Goal: Check status: Check status

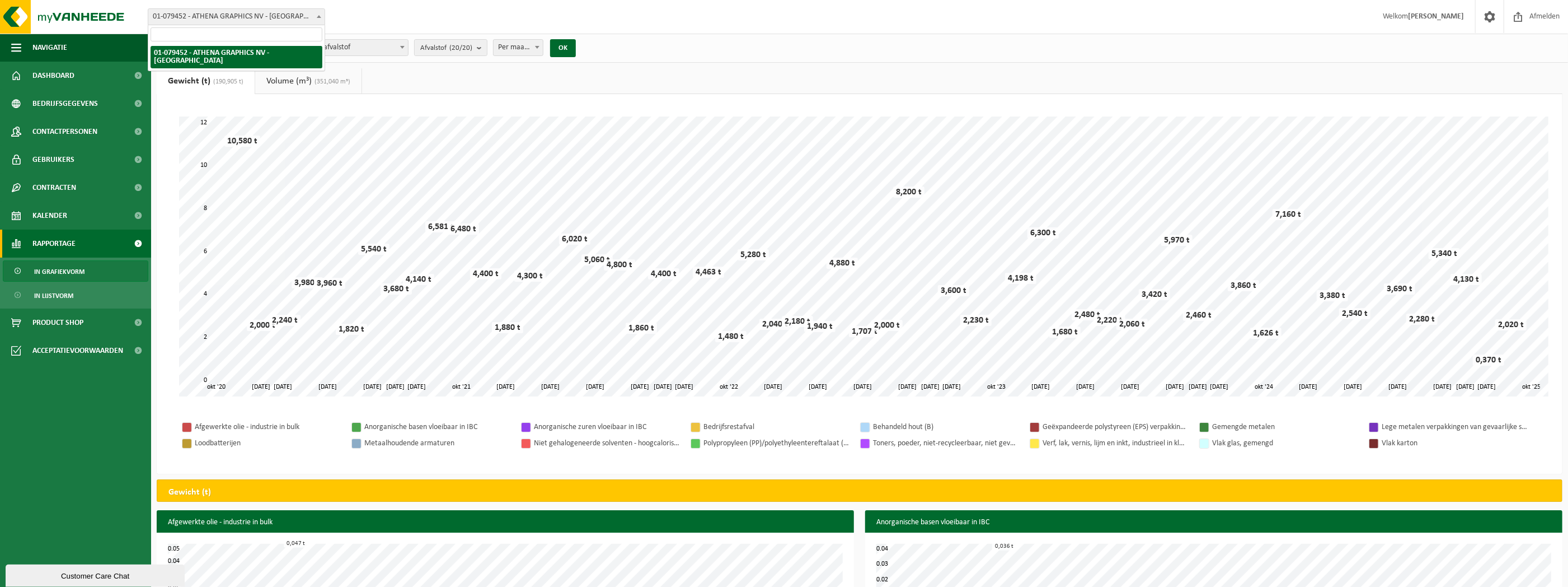
click at [244, 16] on span "01-079452 - ATHENA GRAPHICS NV - [GEOGRAPHIC_DATA]" at bounding box center [237, 16] width 177 height 16
click at [400, 24] on div "Vestiging: 01-079452 - ATHENA GRAPHICS NV - ROESELARE 01-079452 - ATHENA GRAPHI…" at bounding box center [784, 17] width 1568 height 34
click at [207, 45] on span "2020-10-31 - 2025-10-10" at bounding box center [186, 48] width 45 height 16
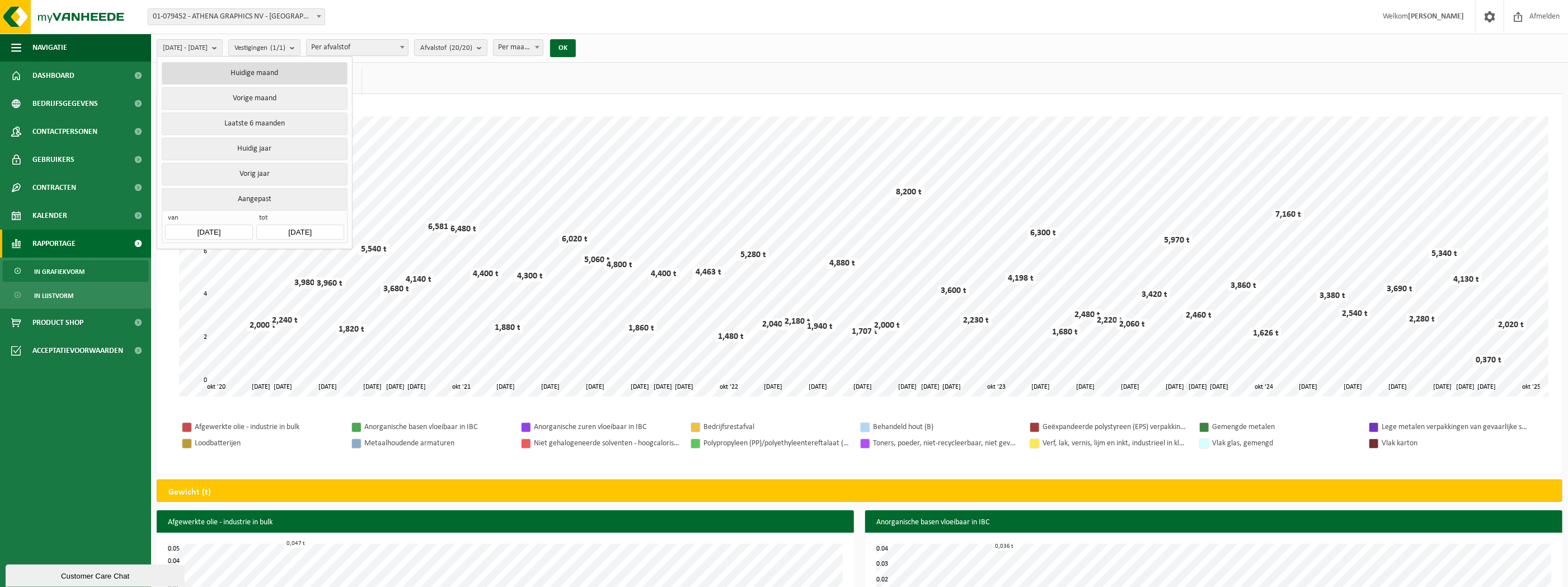
click at [274, 75] on button "Huidige maand" at bounding box center [254, 73] width 186 height 22
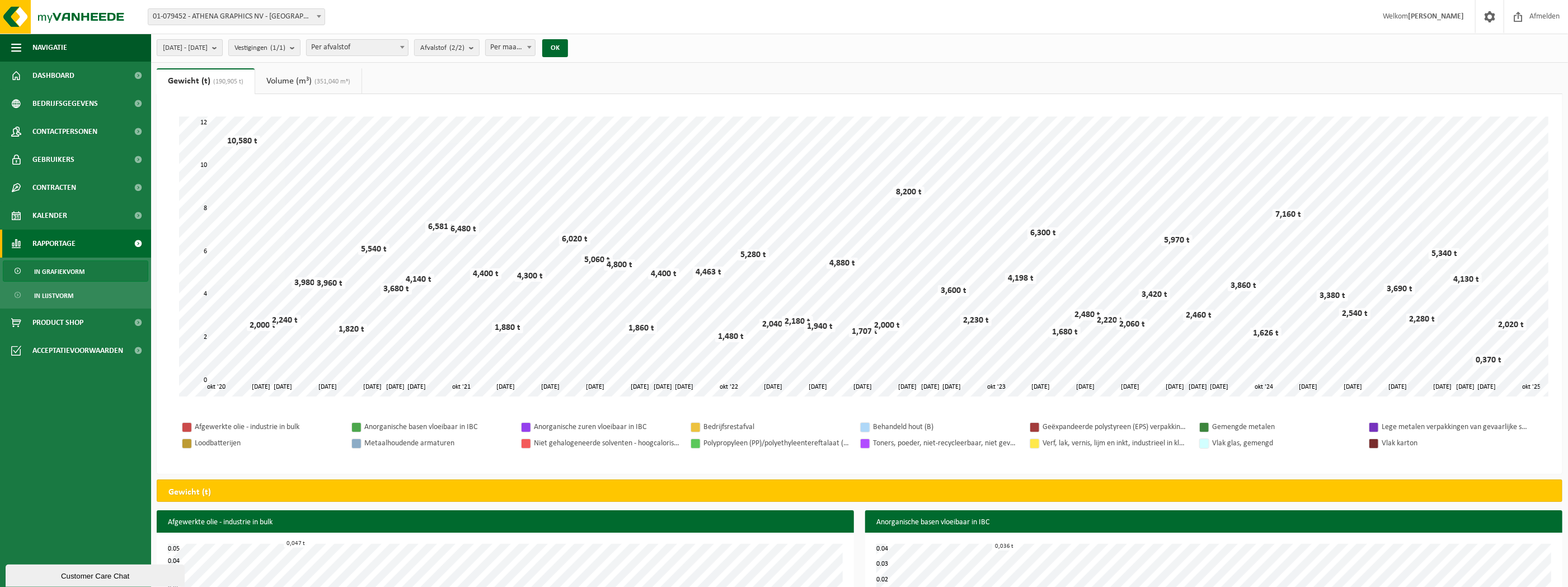
click at [207, 51] on span "2025-10-01 - 2025-10-10" at bounding box center [186, 48] width 45 height 16
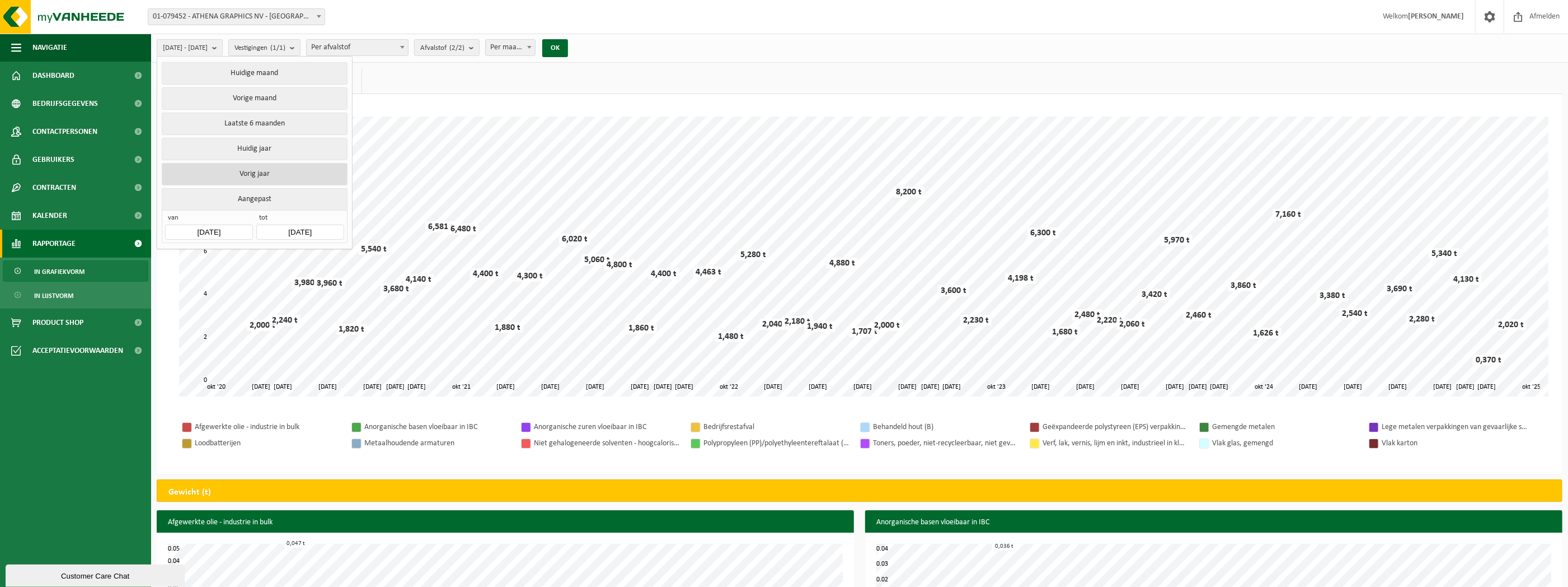
click at [250, 169] on button "Vorig jaar" at bounding box center [254, 174] width 186 height 22
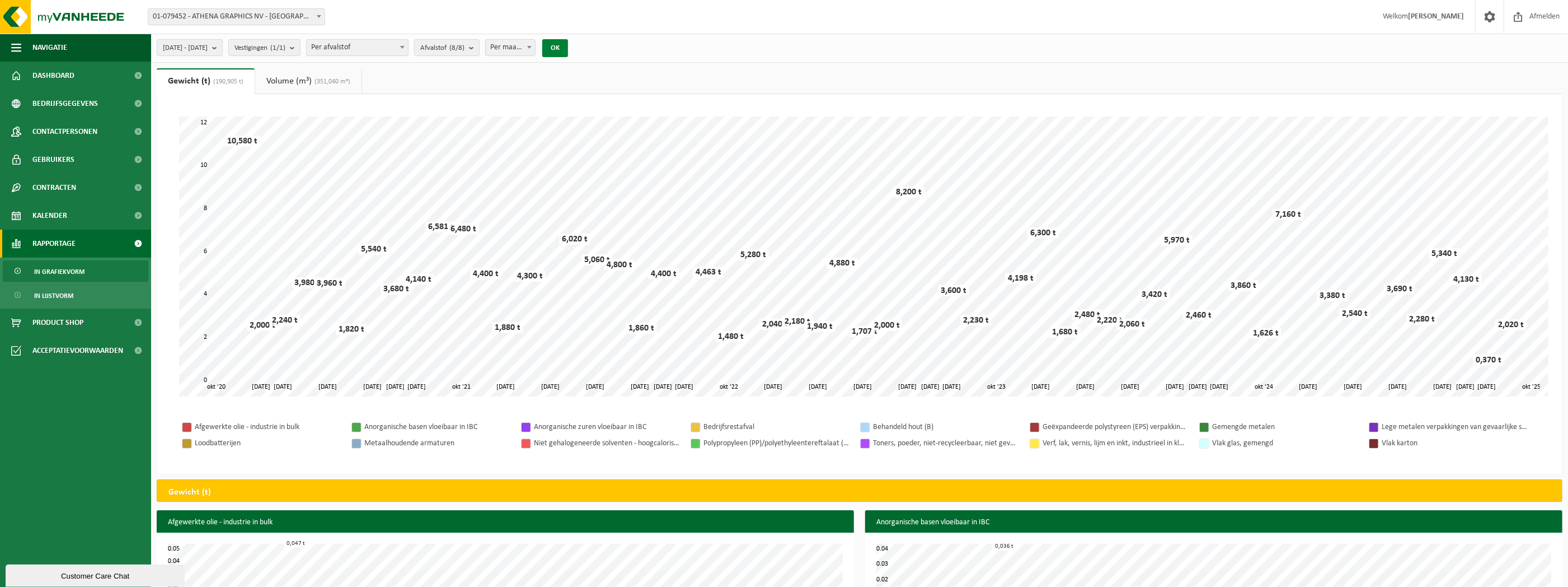
click at [568, 45] on button "OK" at bounding box center [555, 48] width 25 height 18
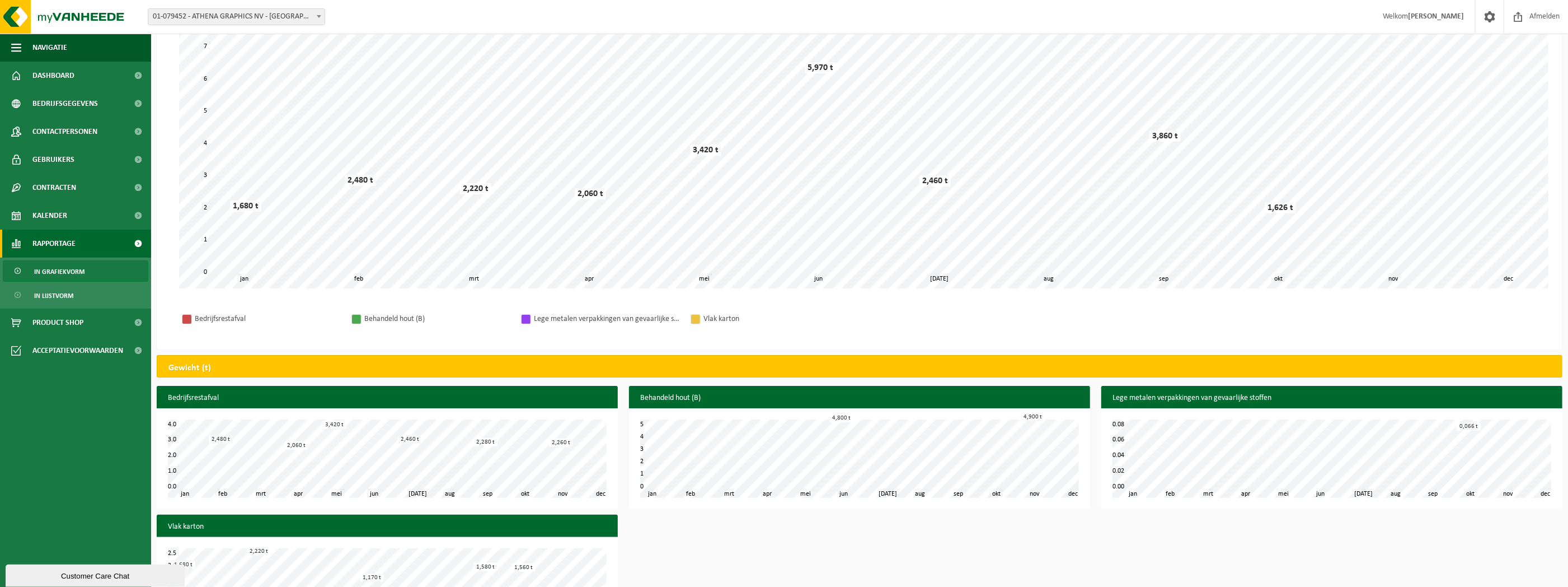
scroll to position [170, 0]
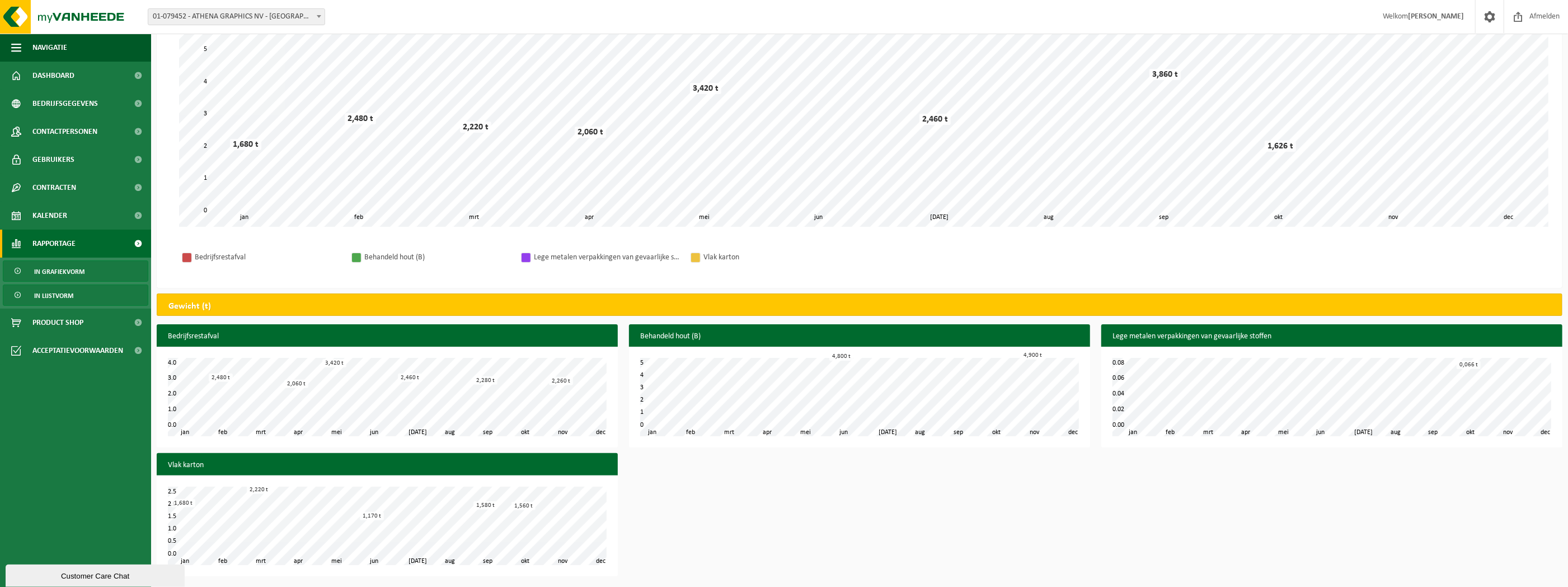
click at [57, 294] on span "In lijstvorm" at bounding box center [54, 296] width 39 height 21
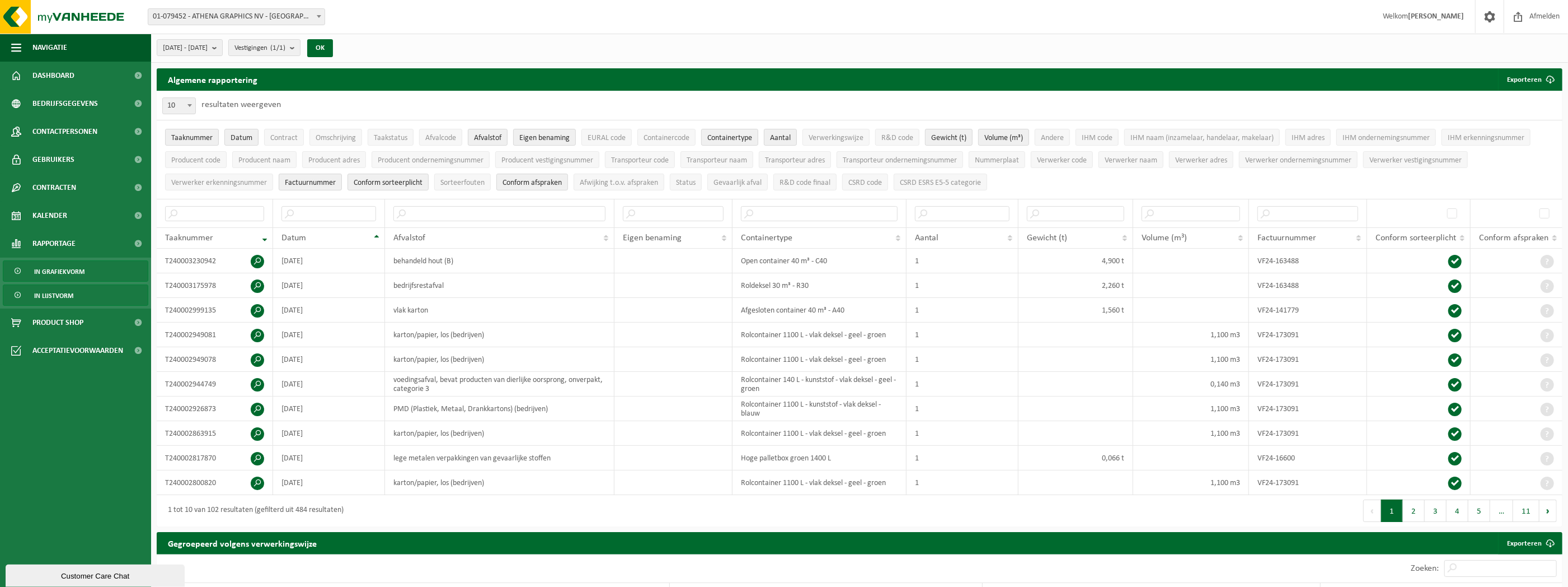
click at [65, 274] on span "In grafiekvorm" at bounding box center [59, 271] width 50 height 21
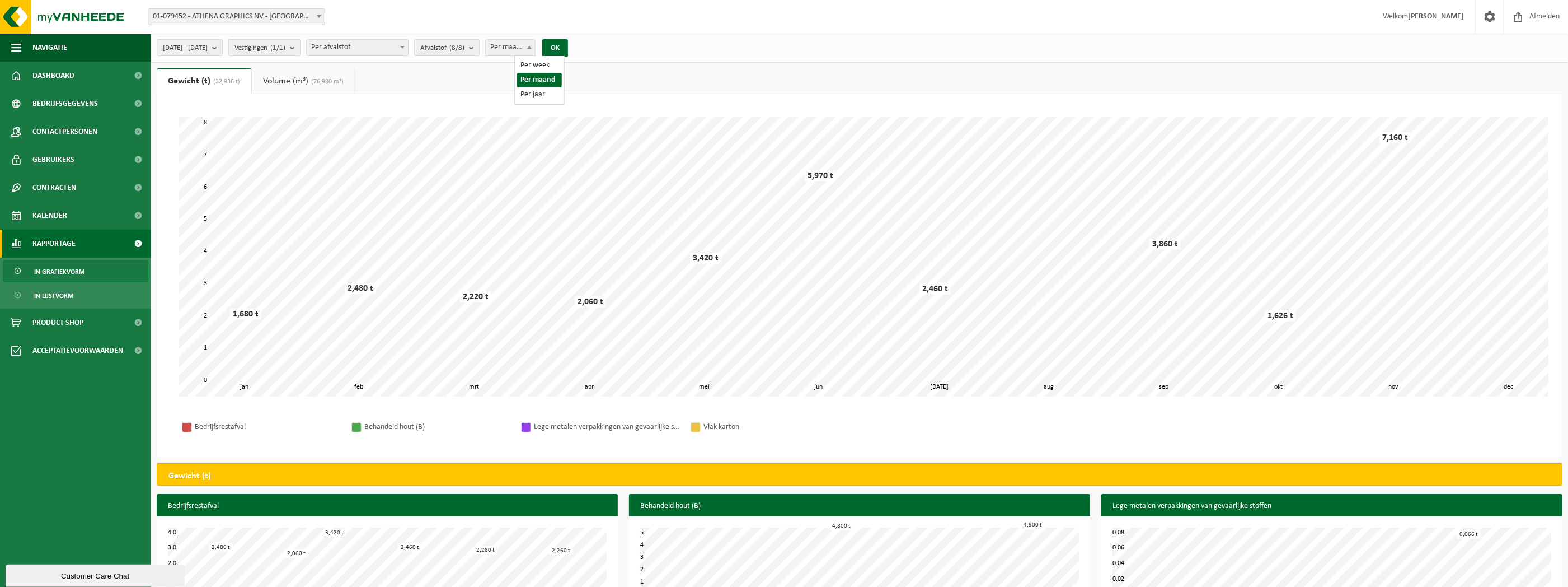
click at [535, 50] on span "Per maand" at bounding box center [510, 47] width 49 height 16
select select "3"
click at [568, 52] on button "OK" at bounding box center [555, 48] width 25 height 18
click at [207, 44] on span "[DATE] - [DATE]" at bounding box center [186, 48] width 45 height 16
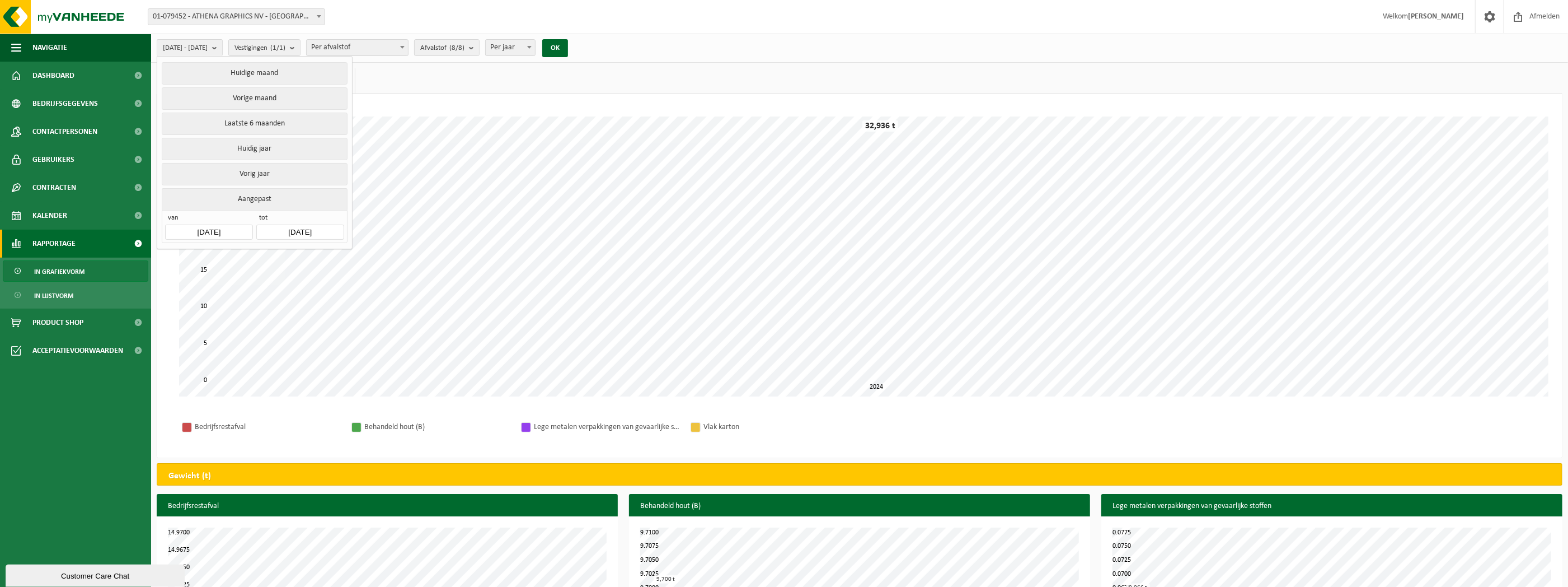
click at [262, 192] on button "Aangepast" at bounding box center [254, 198] width 186 height 22
click at [219, 234] on input "[DATE]" at bounding box center [209, 232] width 88 height 15
click at [174, 258] on icon at bounding box center [177, 255] width 18 height 18
click at [174, 258] on icon at bounding box center [177, 255] width 18 height 18
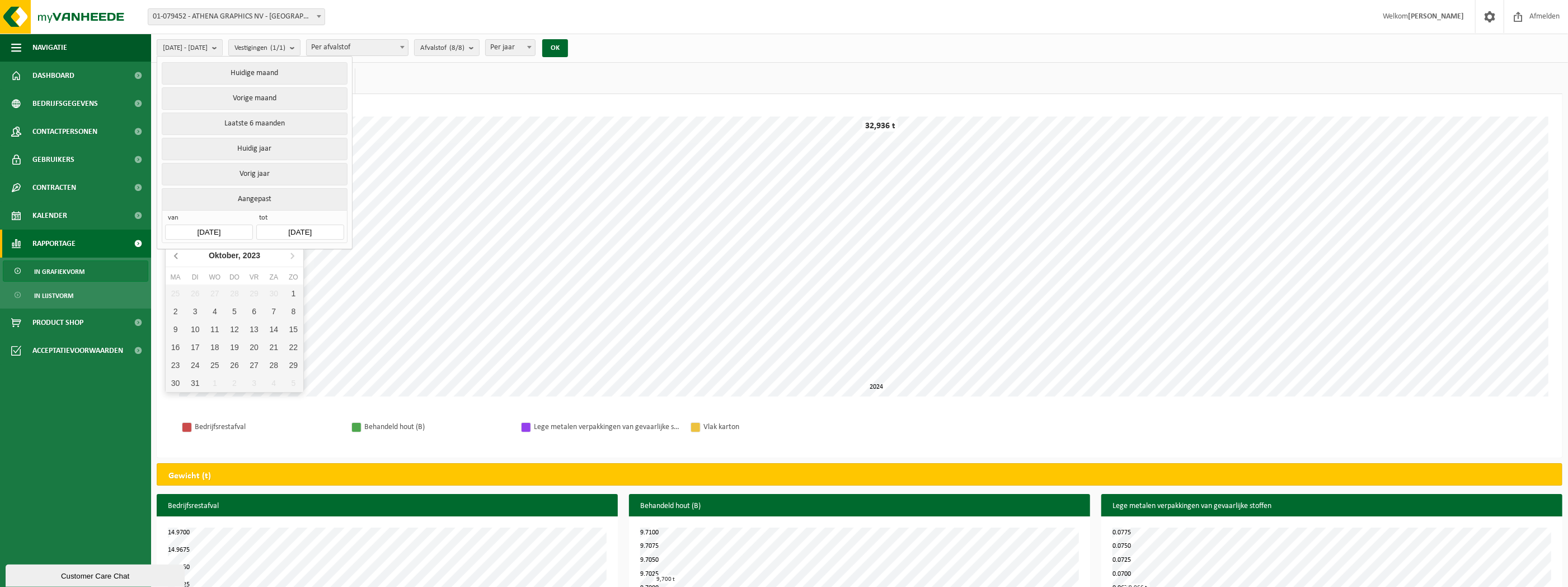
click at [174, 258] on icon at bounding box center [177, 255] width 18 height 18
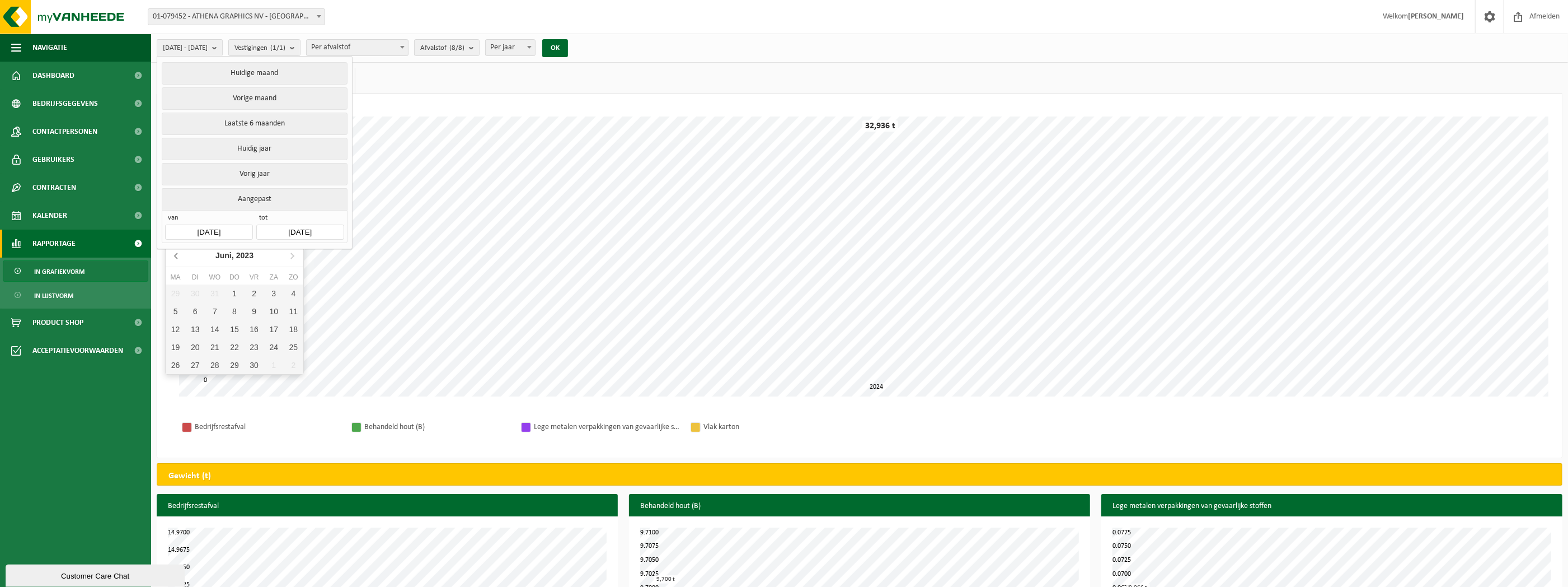
click at [174, 258] on icon at bounding box center [177, 255] width 18 height 18
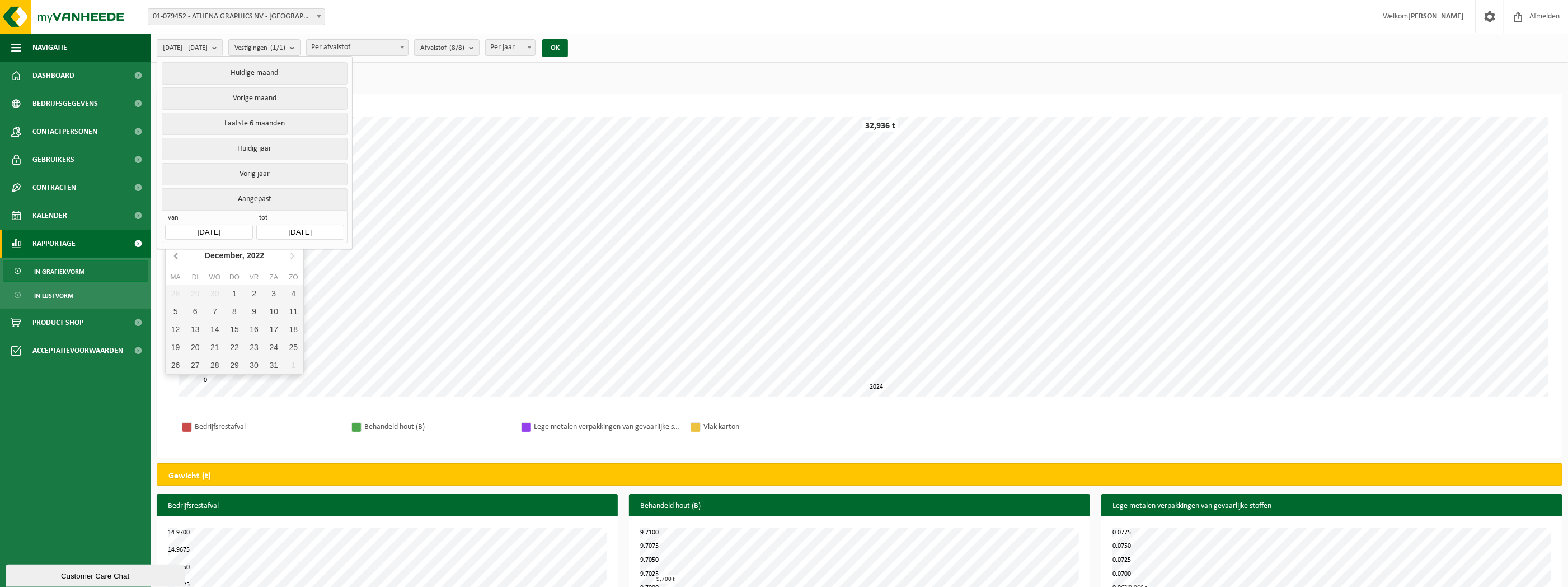
click at [174, 258] on icon at bounding box center [177, 255] width 18 height 18
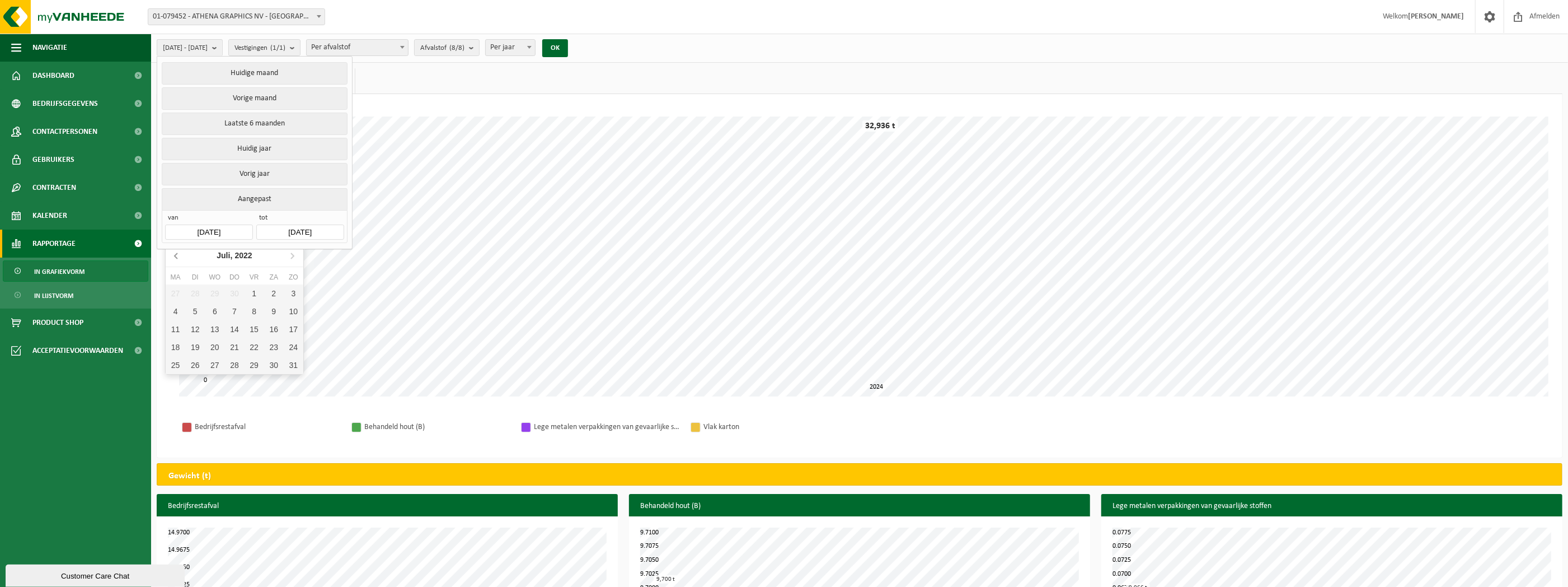
click at [174, 258] on icon at bounding box center [177, 255] width 18 height 18
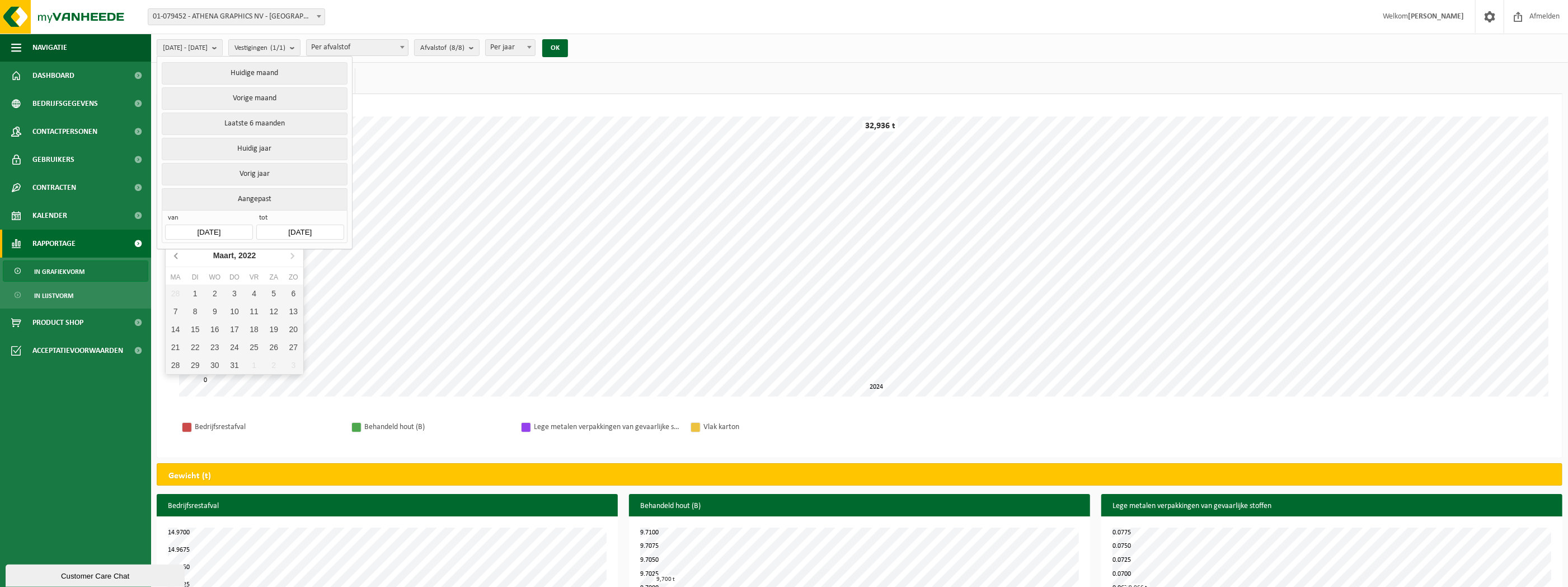
click at [174, 258] on icon at bounding box center [177, 255] width 18 height 18
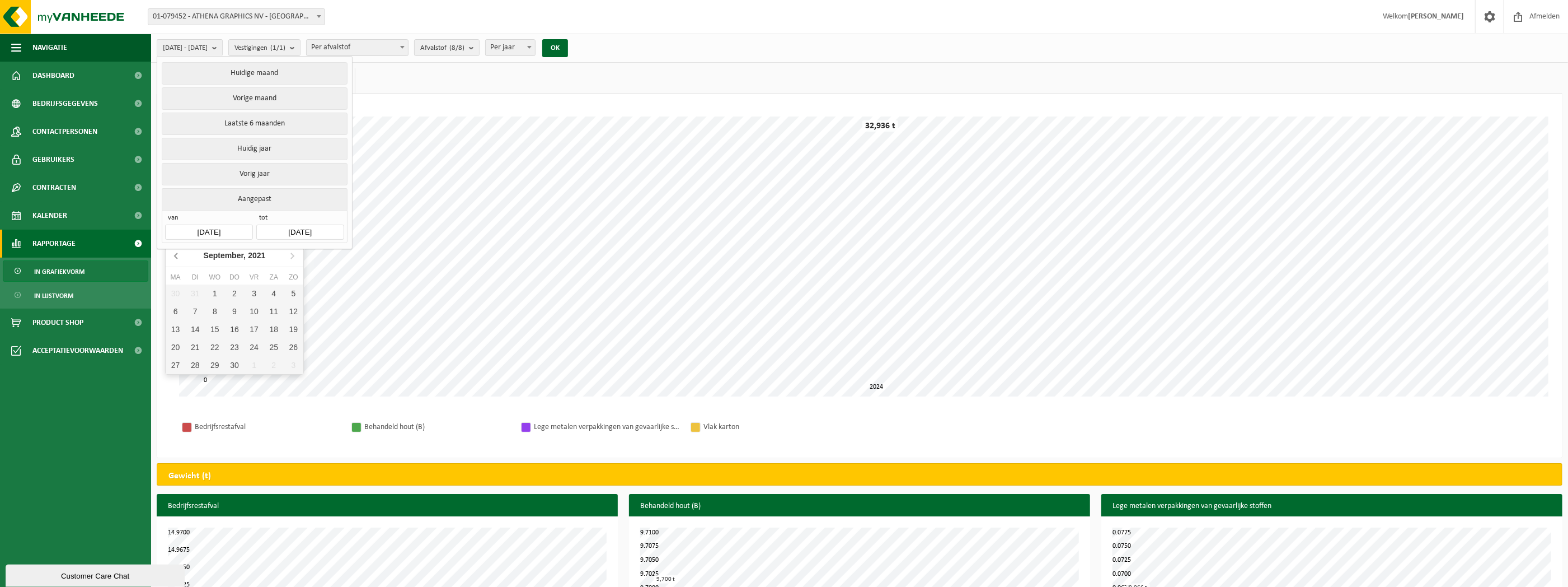
click at [174, 258] on icon at bounding box center [177, 255] width 18 height 18
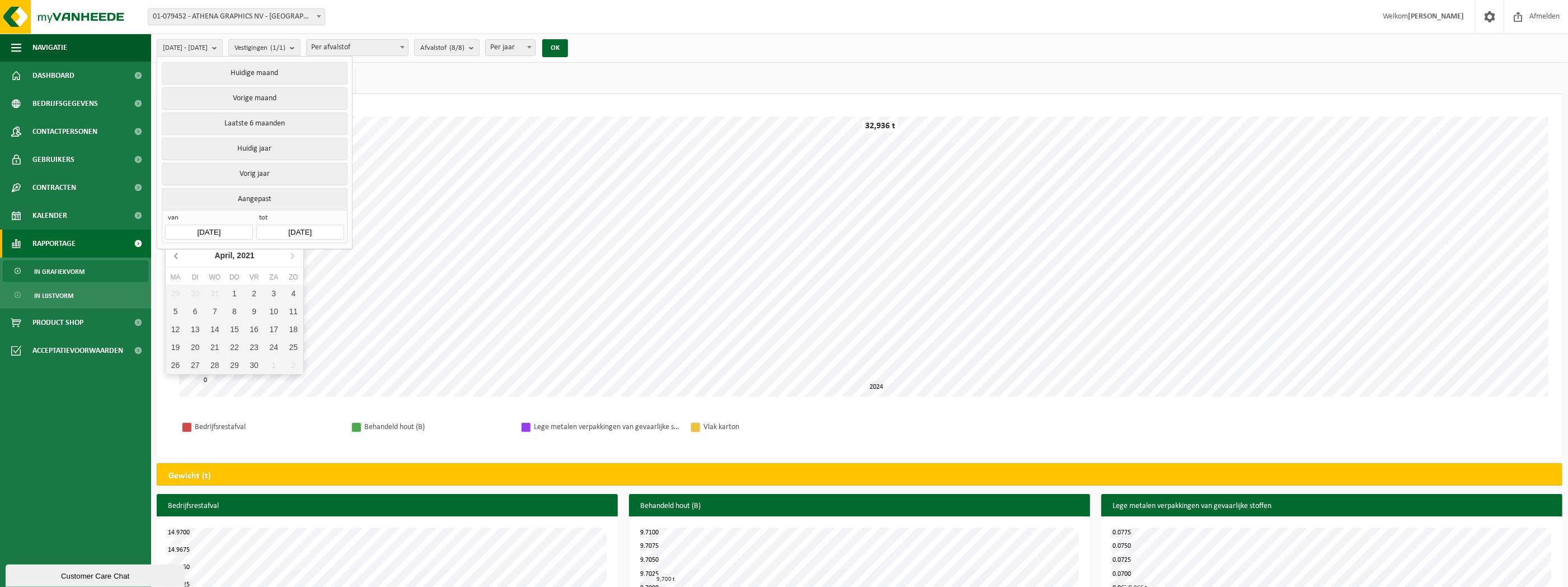
click at [174, 258] on icon at bounding box center [177, 255] width 18 height 18
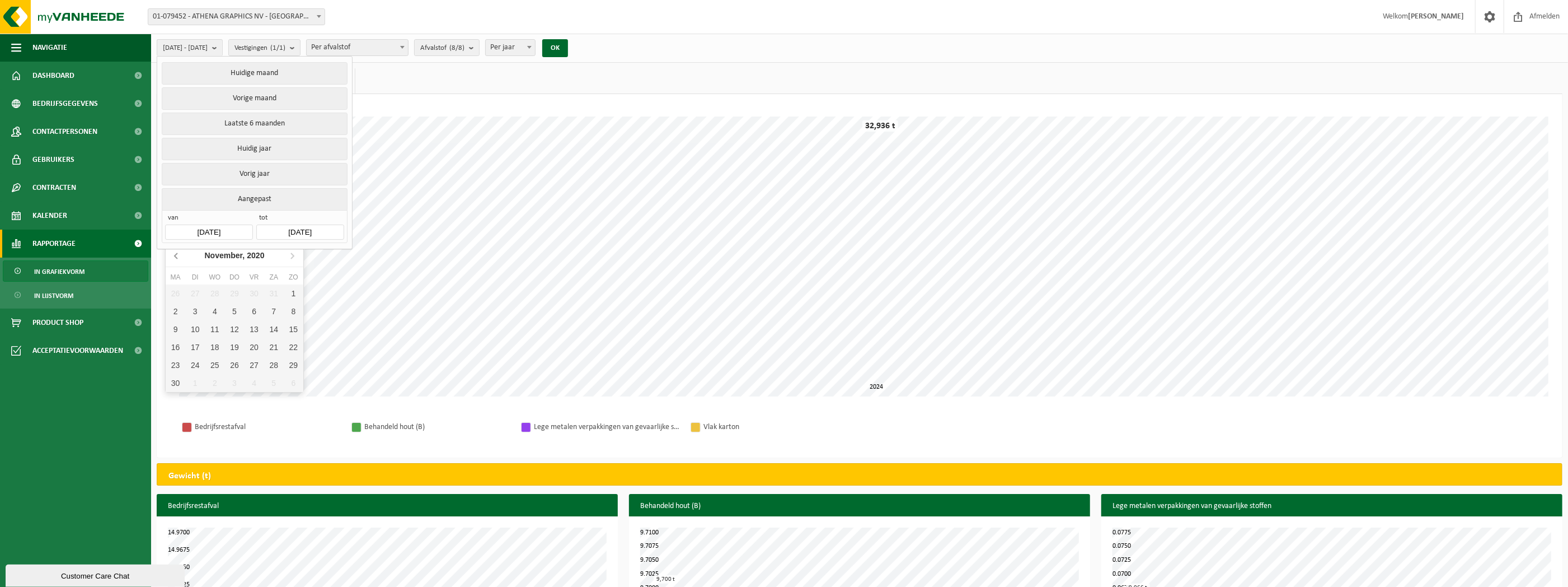
click at [174, 258] on icon at bounding box center [177, 255] width 18 height 18
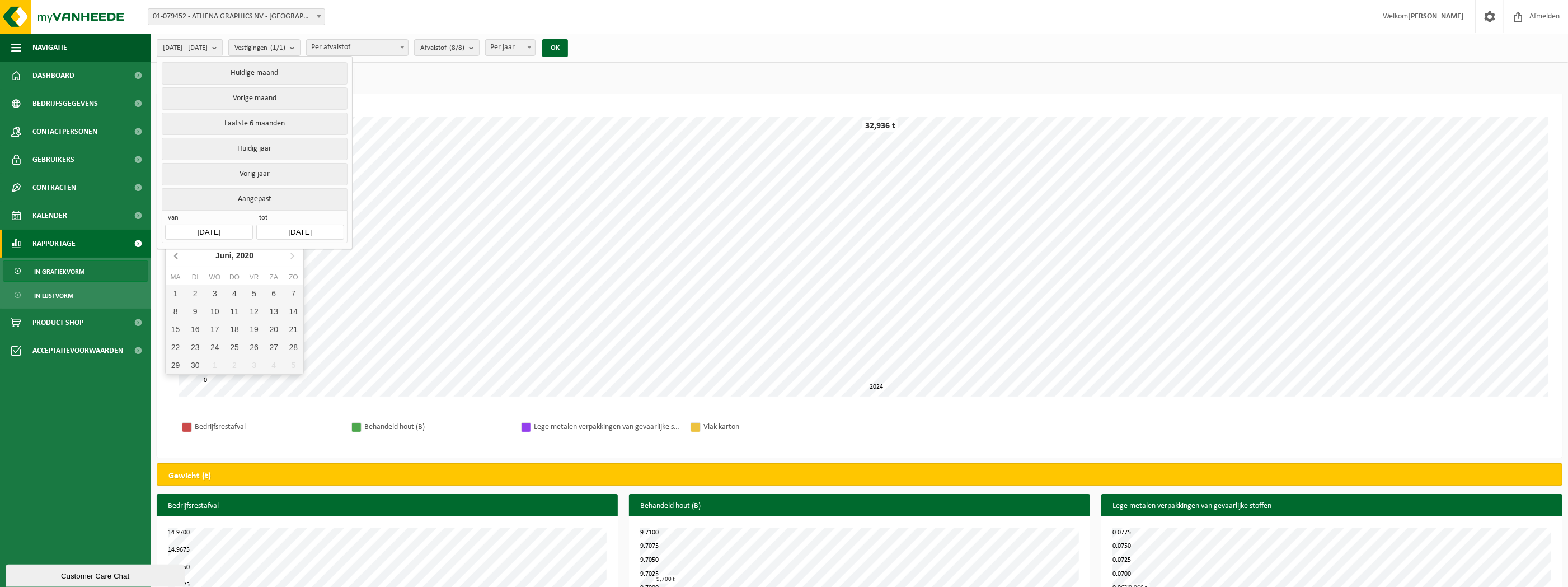
click at [174, 258] on icon at bounding box center [177, 255] width 18 height 18
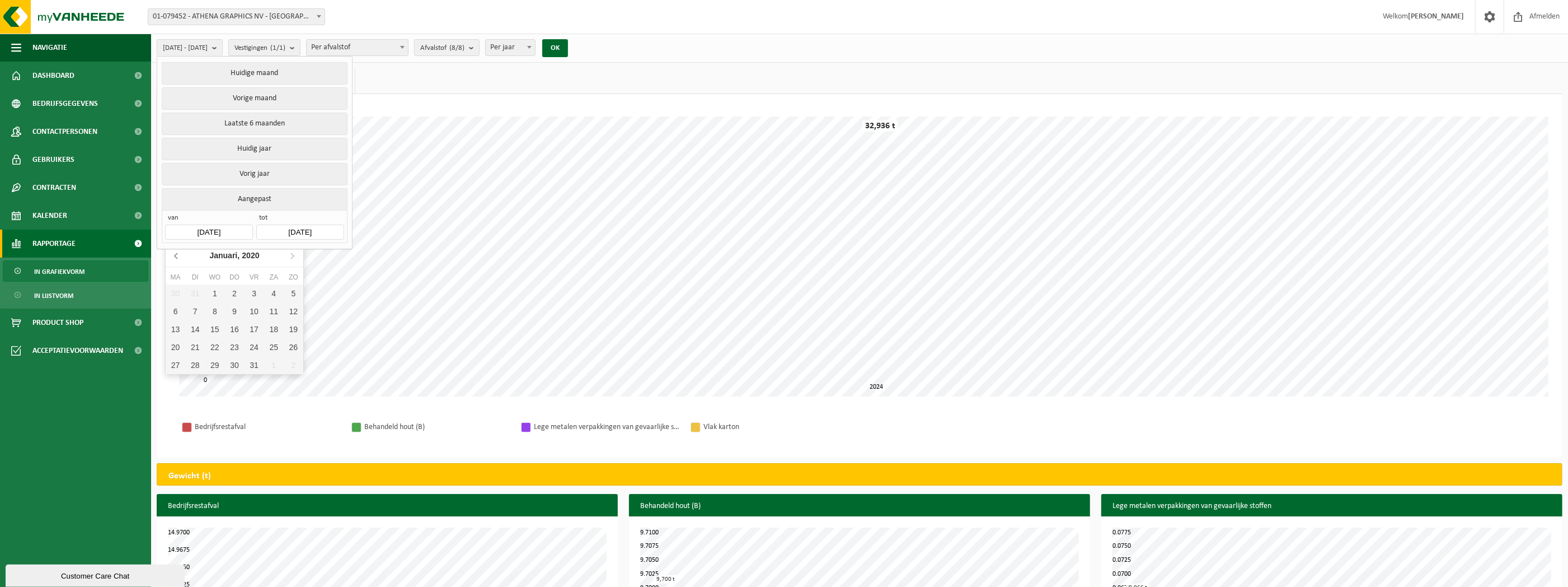
click at [174, 258] on icon at bounding box center [177, 255] width 18 height 18
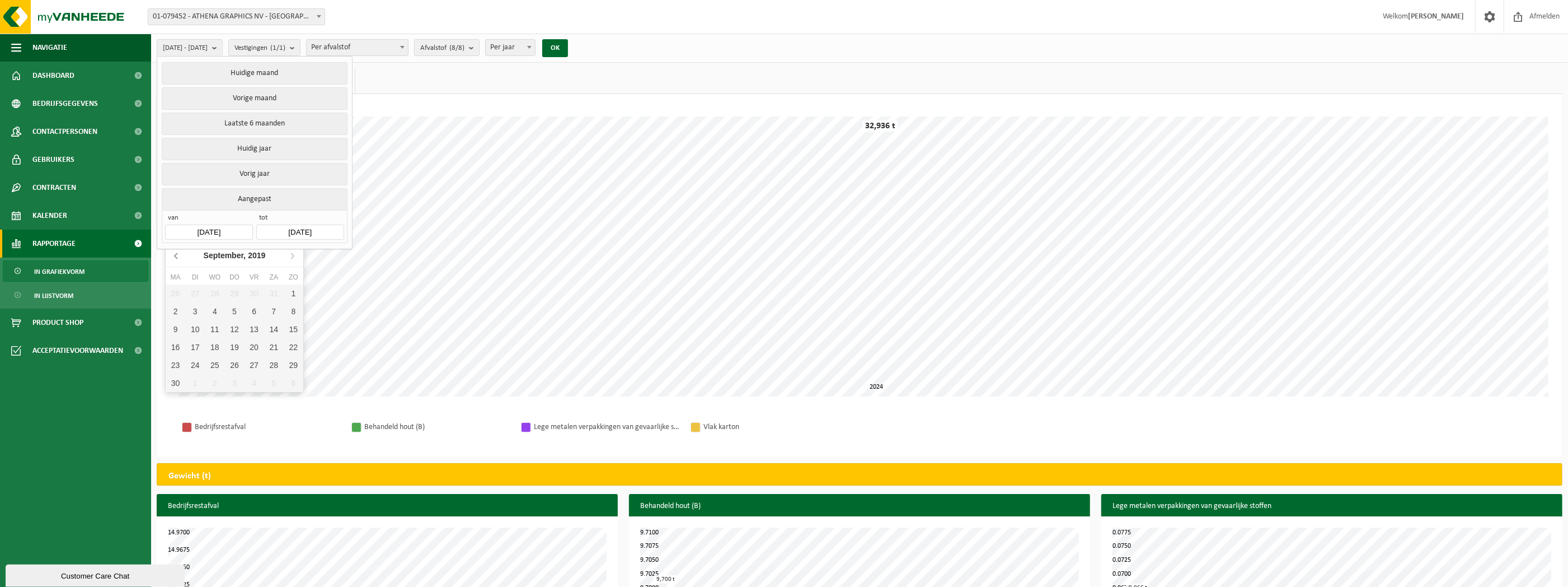
click at [174, 258] on icon at bounding box center [177, 255] width 18 height 18
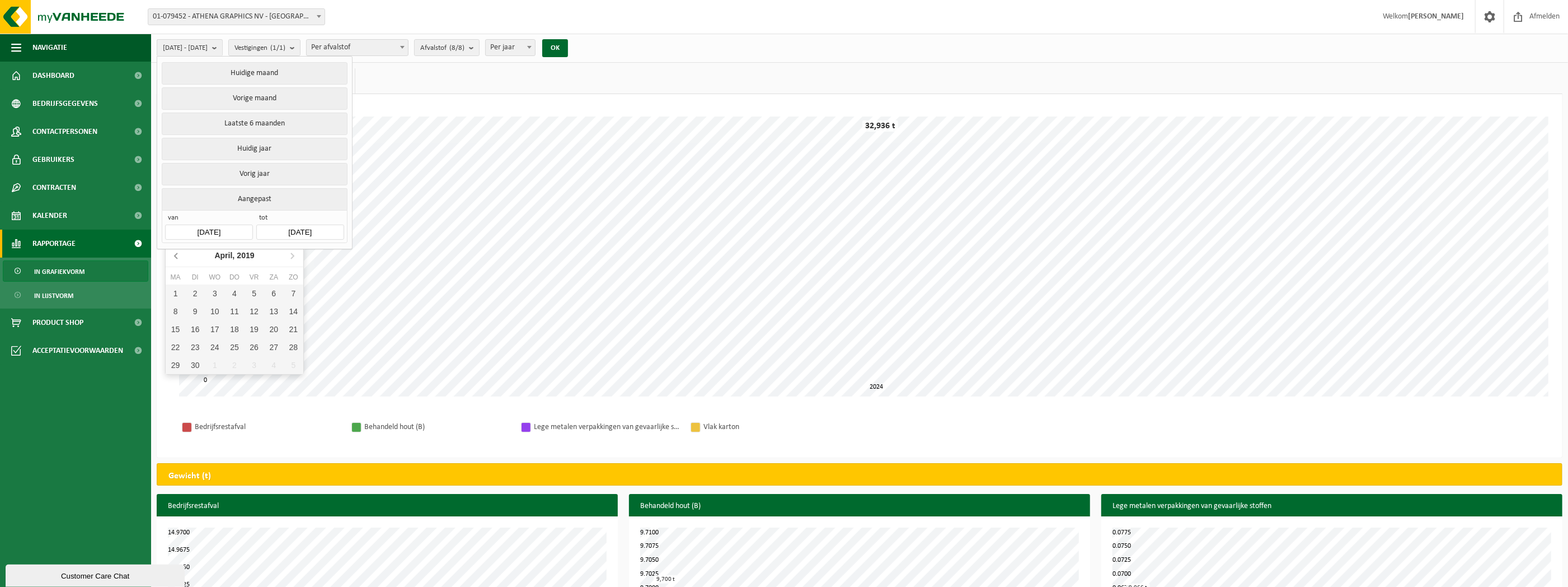
click at [174, 258] on icon at bounding box center [177, 255] width 18 height 18
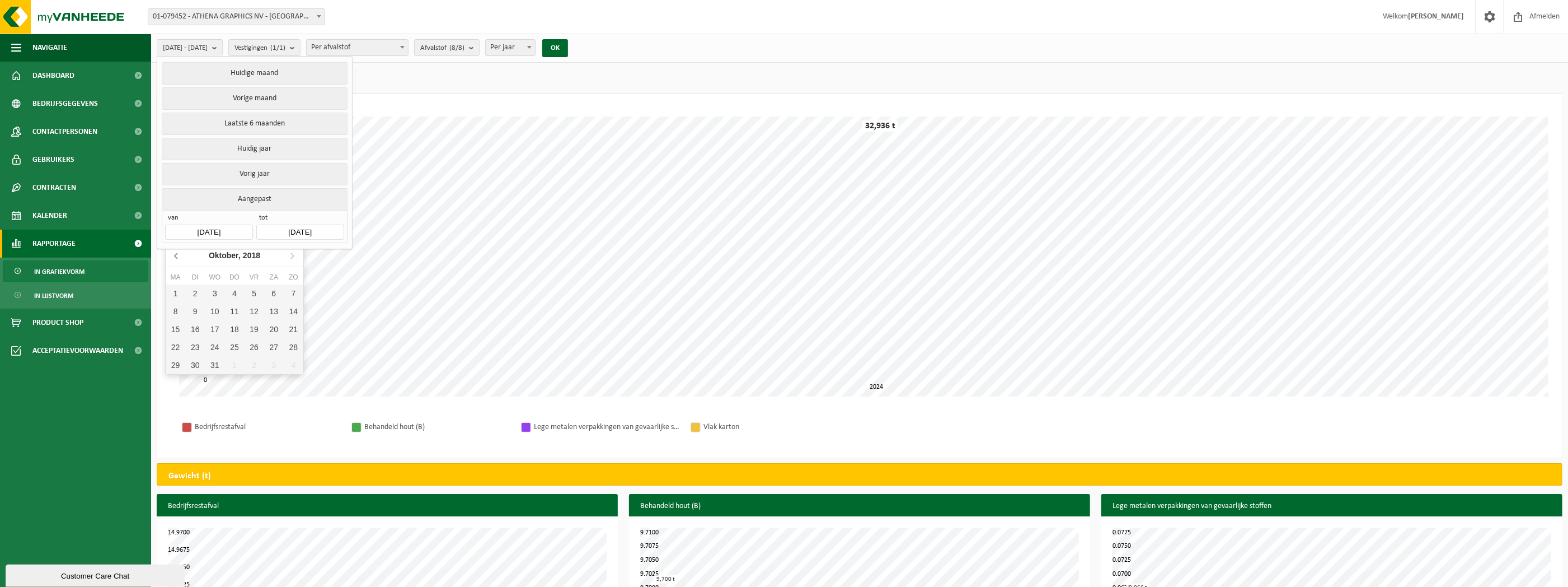
click at [174, 258] on icon at bounding box center [177, 255] width 18 height 18
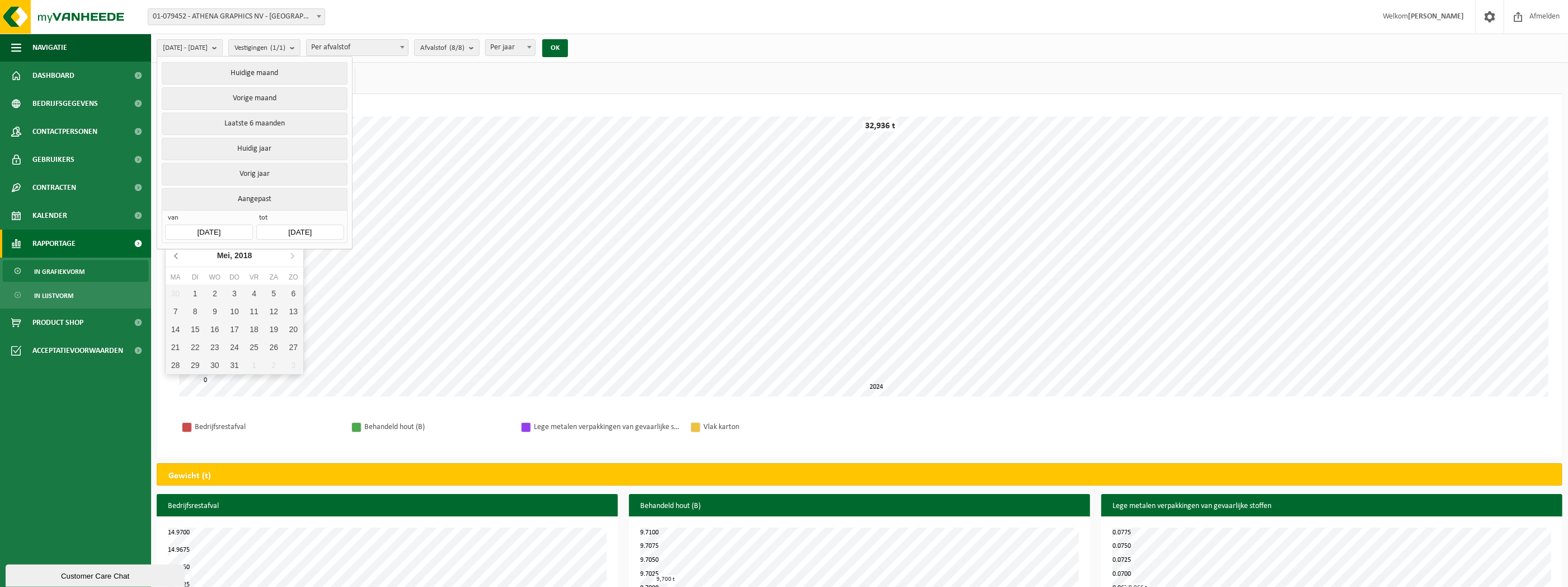
click at [174, 258] on icon at bounding box center [177, 255] width 18 height 18
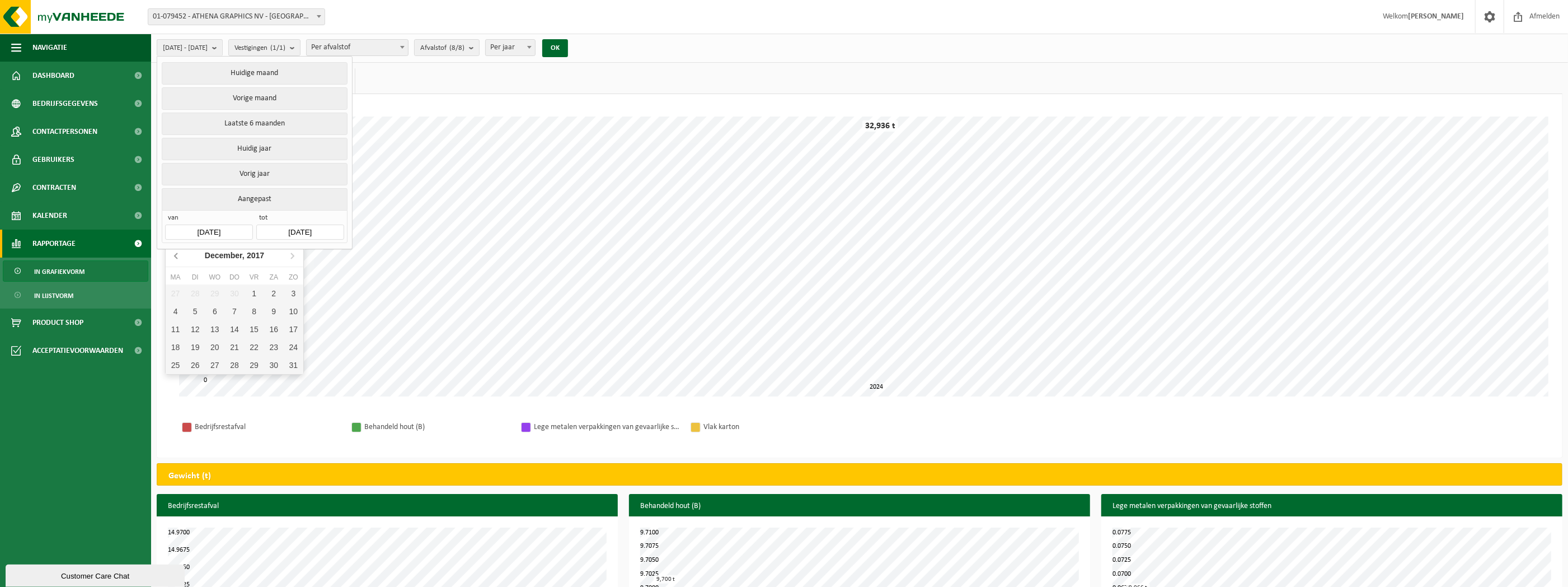
click at [174, 258] on icon at bounding box center [177, 255] width 18 height 18
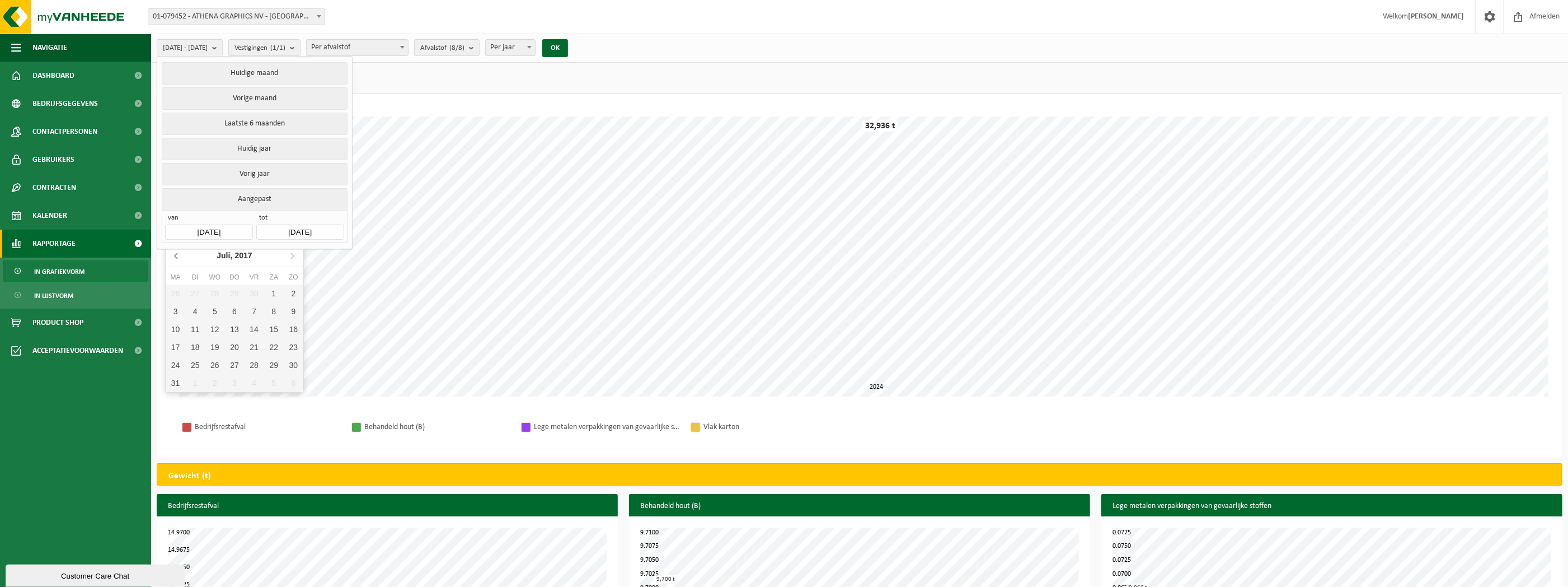
click at [174, 258] on icon at bounding box center [177, 255] width 18 height 18
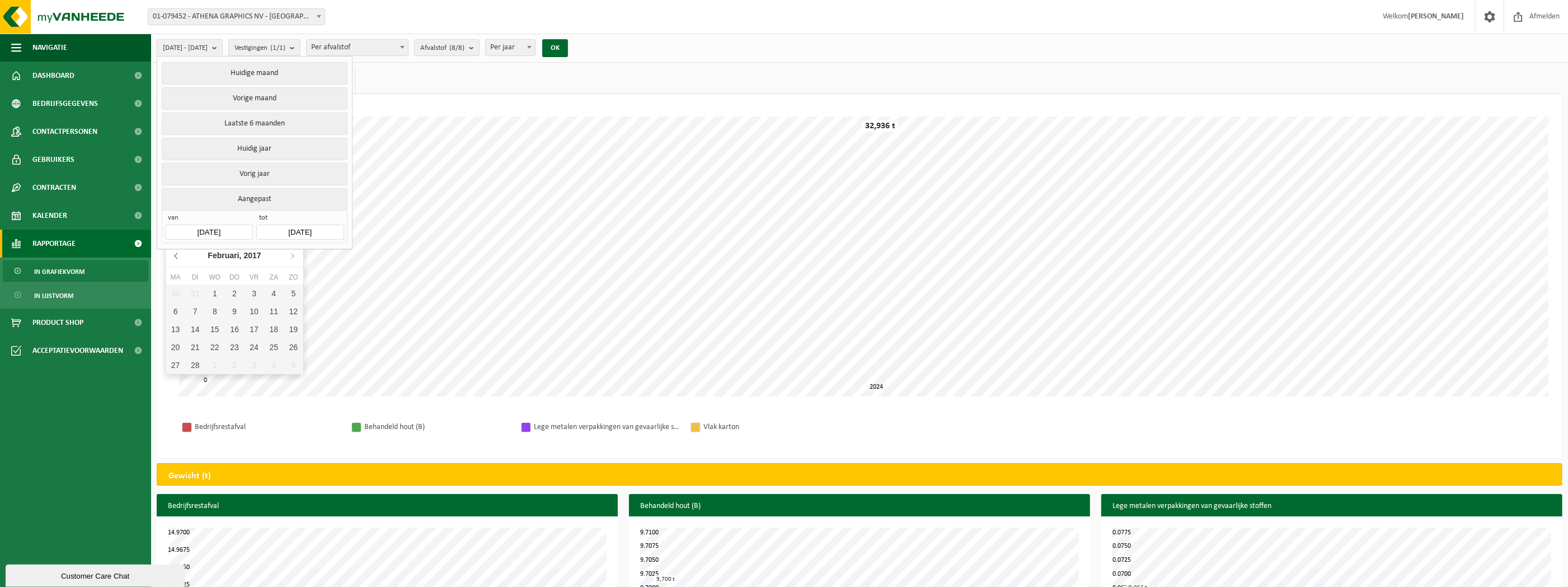
click at [174, 258] on icon at bounding box center [177, 255] width 18 height 18
click at [296, 231] on input "[DATE]" at bounding box center [299, 232] width 88 height 15
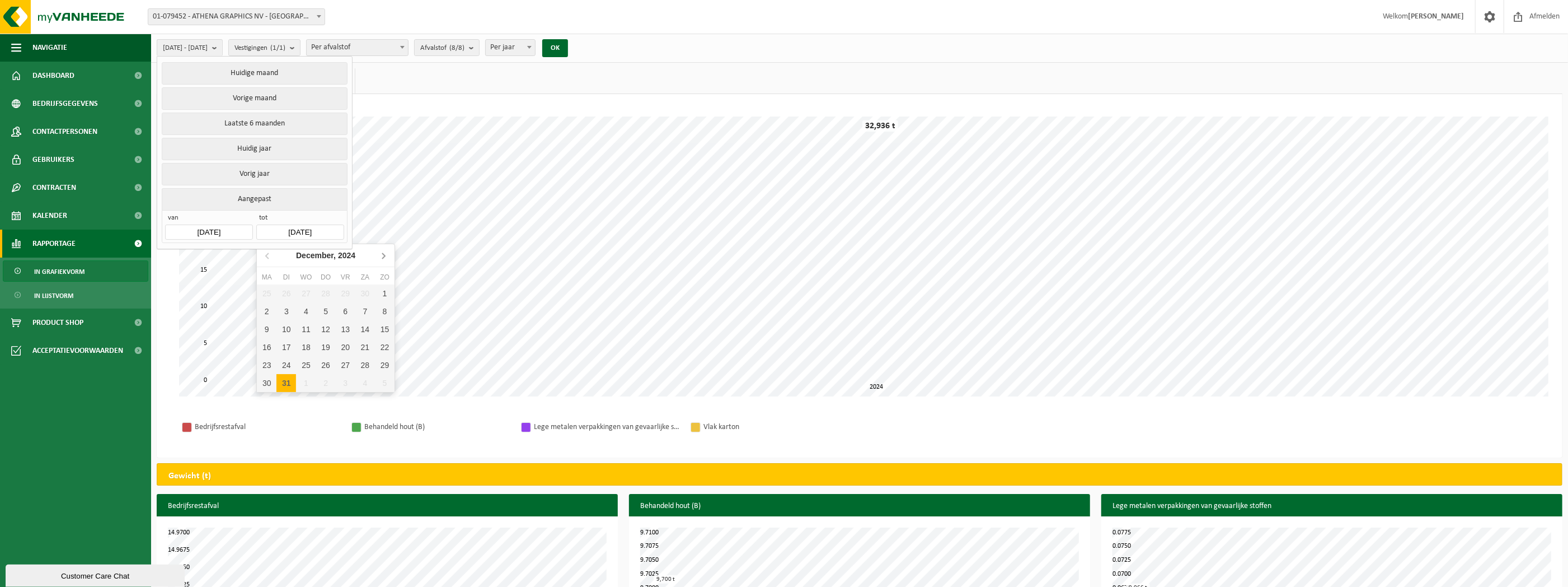
click at [379, 254] on icon at bounding box center [383, 255] width 18 height 18
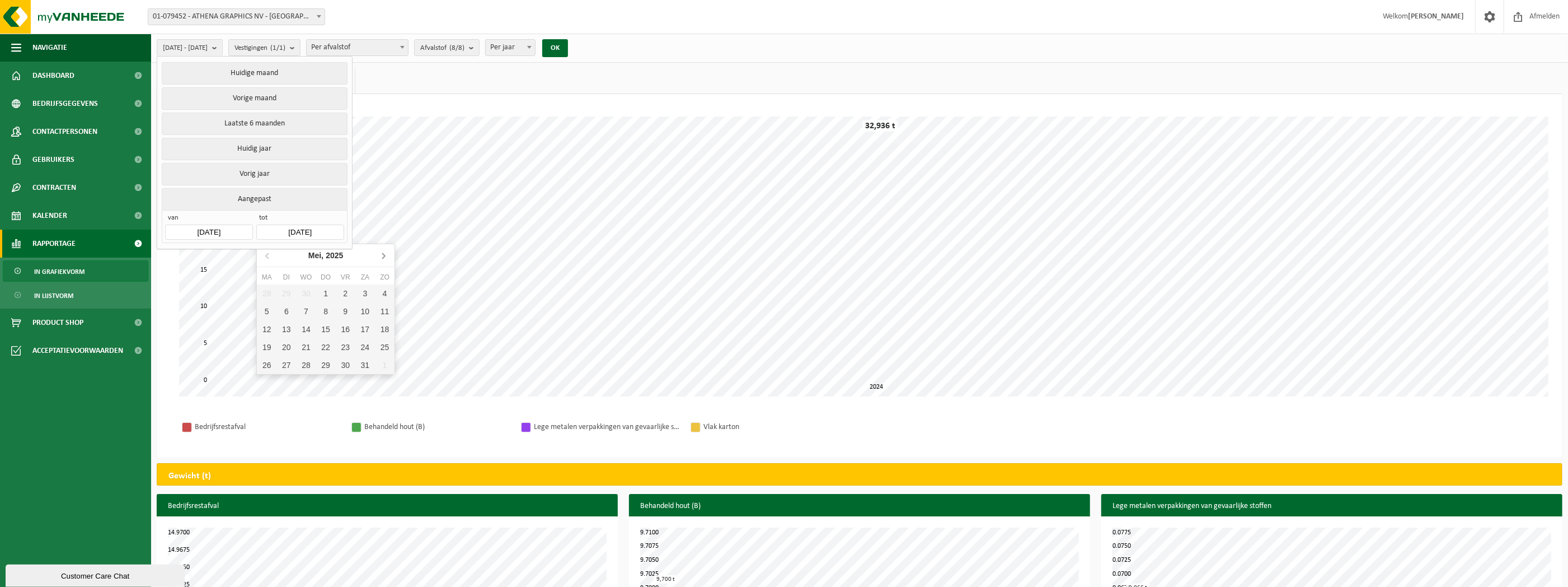
click at [379, 254] on icon at bounding box center [383, 255] width 18 height 18
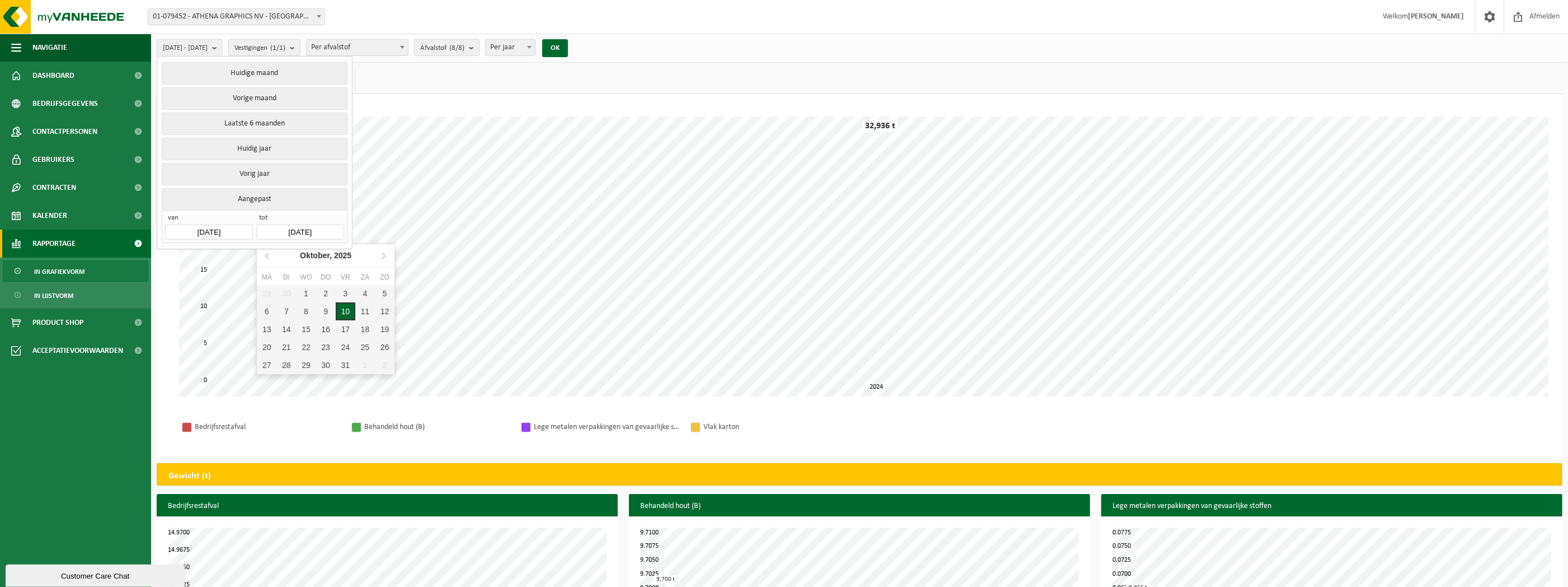
click at [344, 316] on div "10" at bounding box center [346, 311] width 19 height 18
type input "[DATE]"
click at [568, 49] on button "OK" at bounding box center [555, 48] width 25 height 18
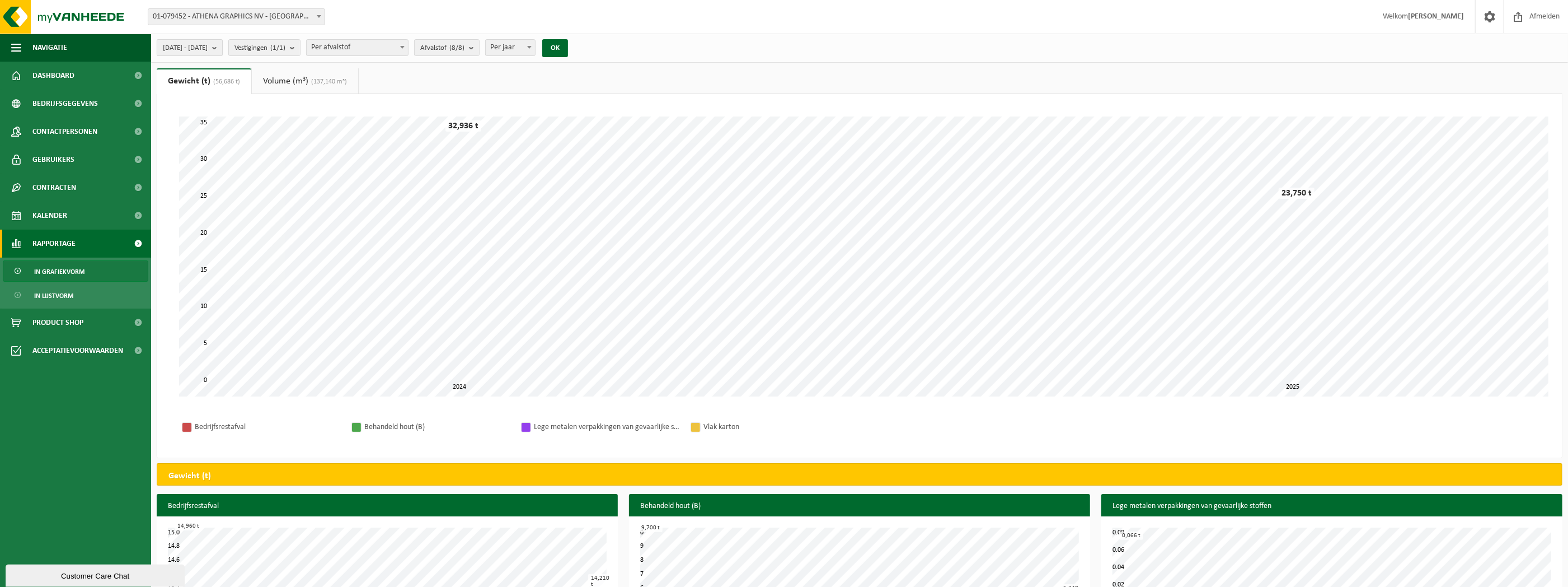
click at [222, 47] on b "submit" at bounding box center [216, 47] width 10 height 16
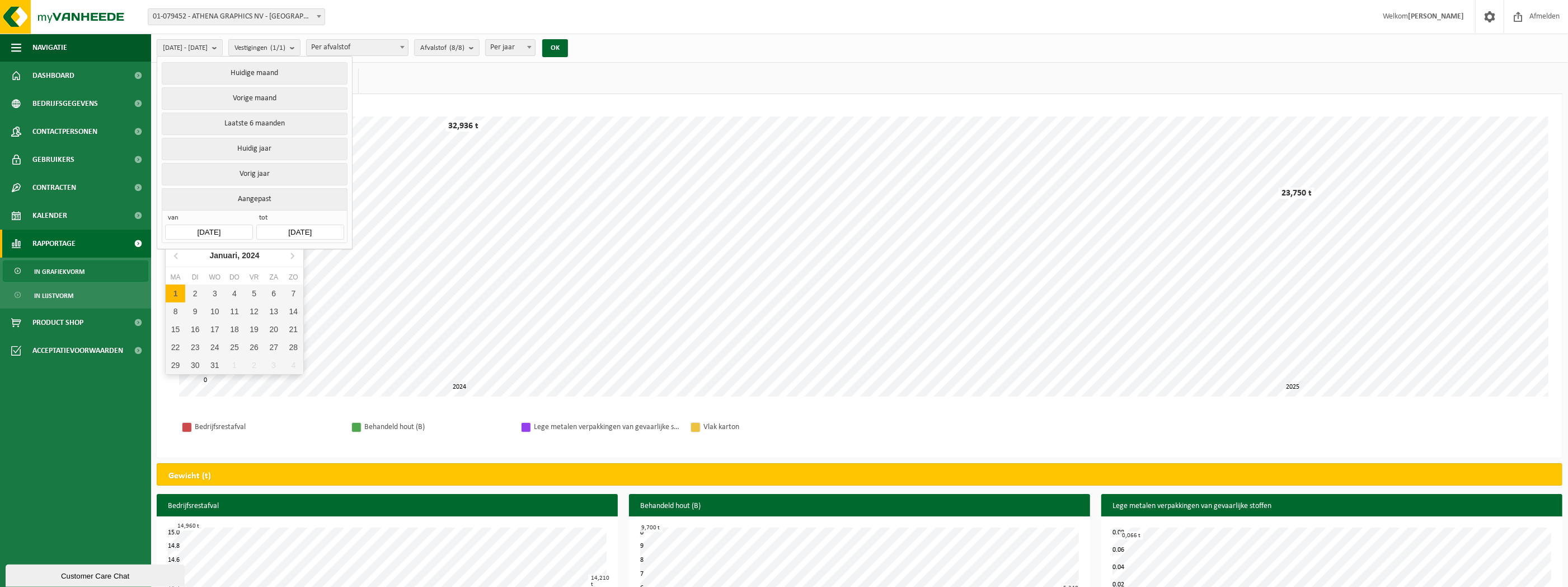
click at [225, 225] on input "[DATE]" at bounding box center [209, 232] width 88 height 15
click at [174, 253] on icon at bounding box center [177, 255] width 18 height 18
click at [174, 253] on icon at bounding box center [177, 255] width 18 height 18
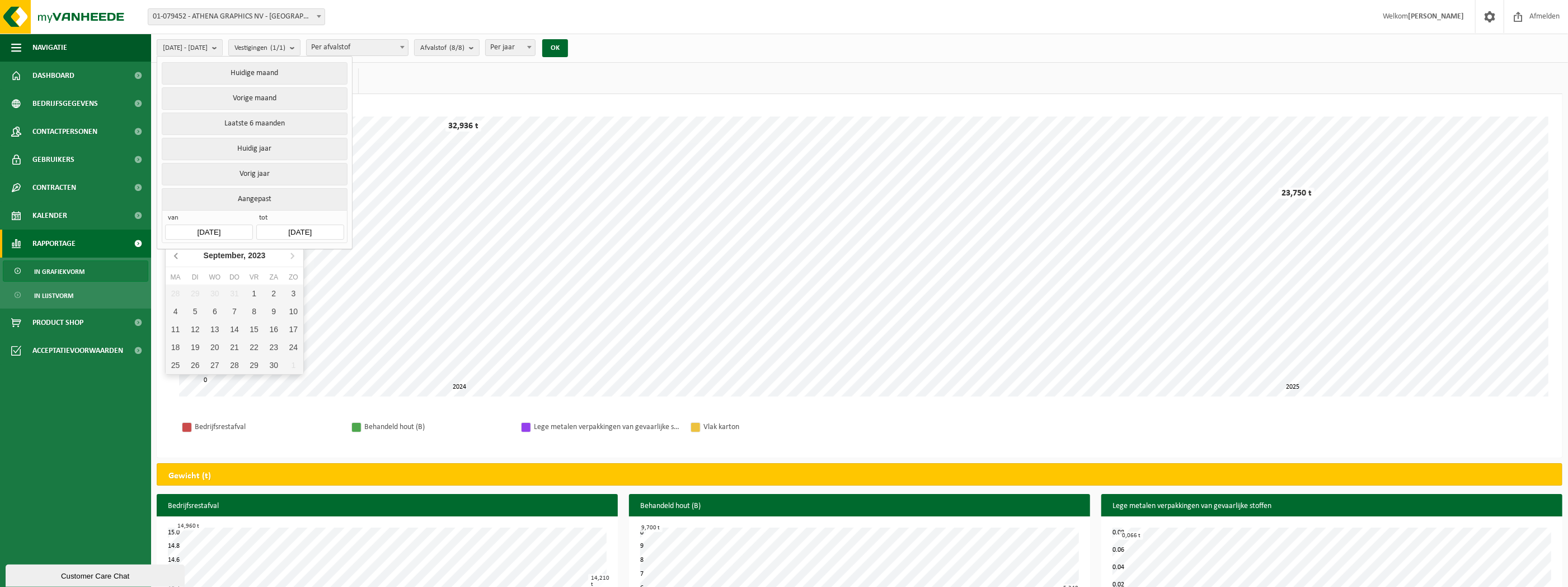
click at [174, 253] on icon at bounding box center [177, 255] width 18 height 18
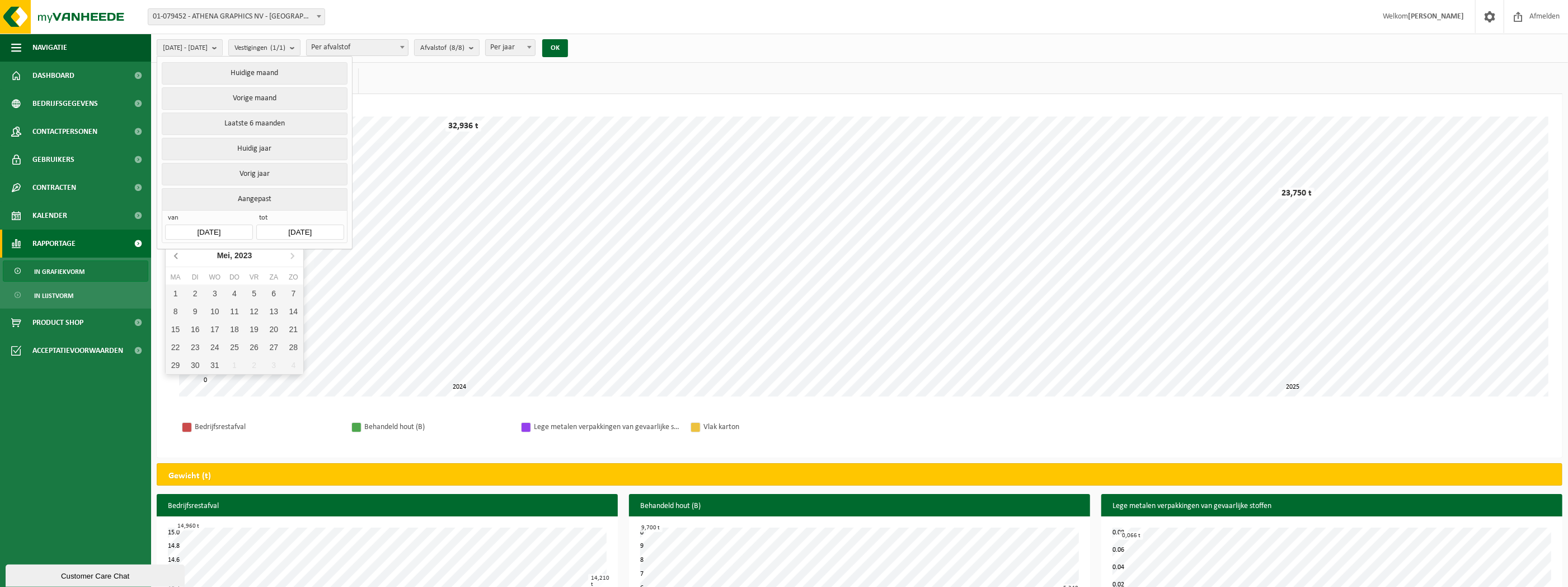
click at [174, 253] on icon at bounding box center [177, 255] width 18 height 18
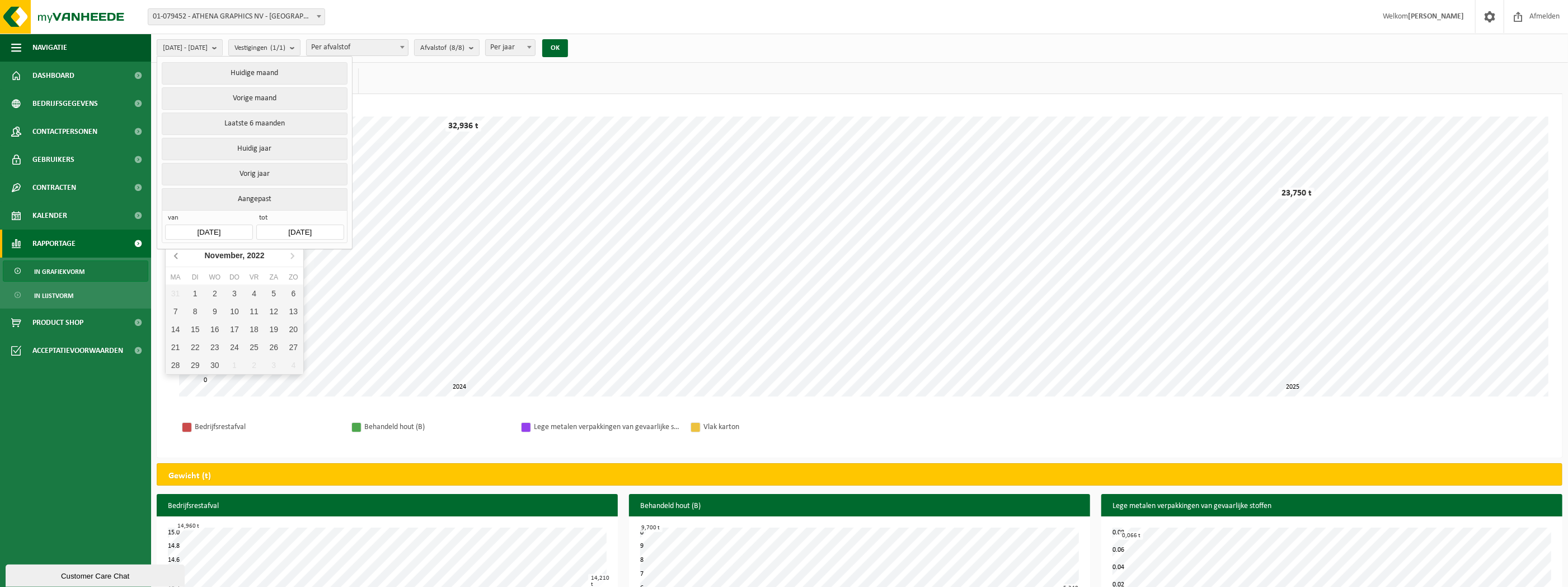
click at [174, 253] on icon at bounding box center [177, 255] width 18 height 18
click at [175, 253] on icon at bounding box center [177, 255] width 18 height 18
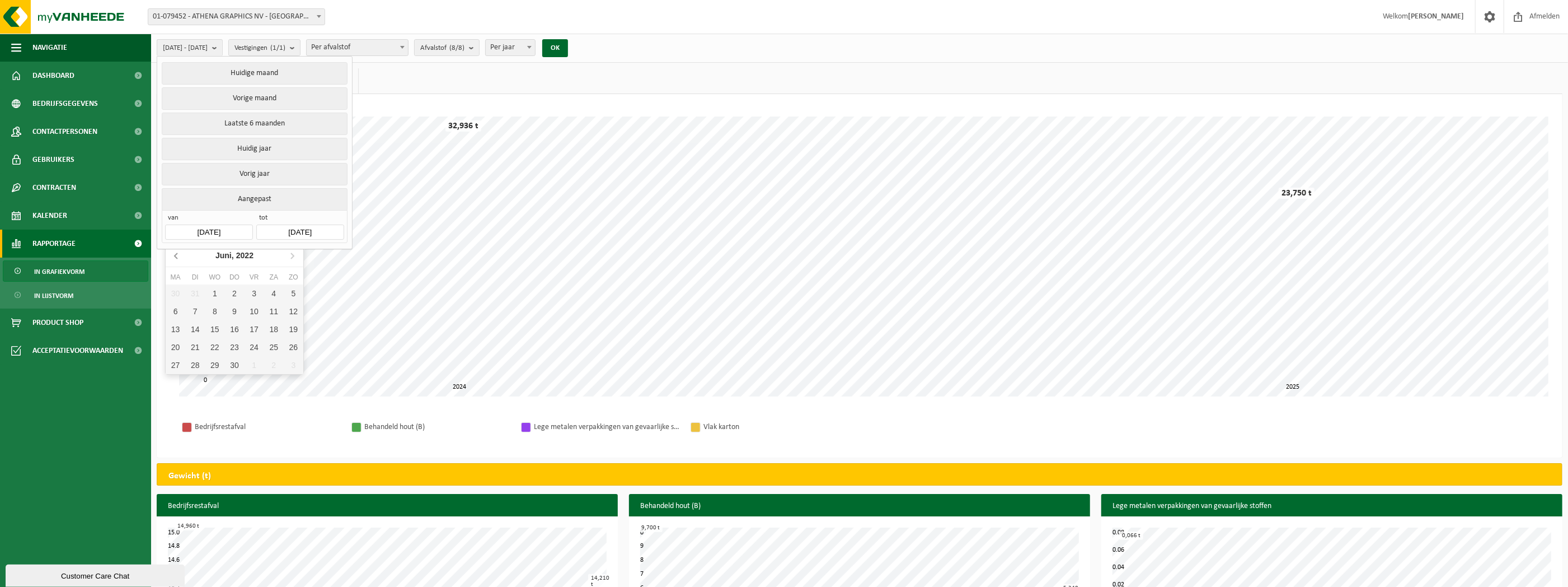
click at [175, 253] on icon at bounding box center [177, 255] width 18 height 18
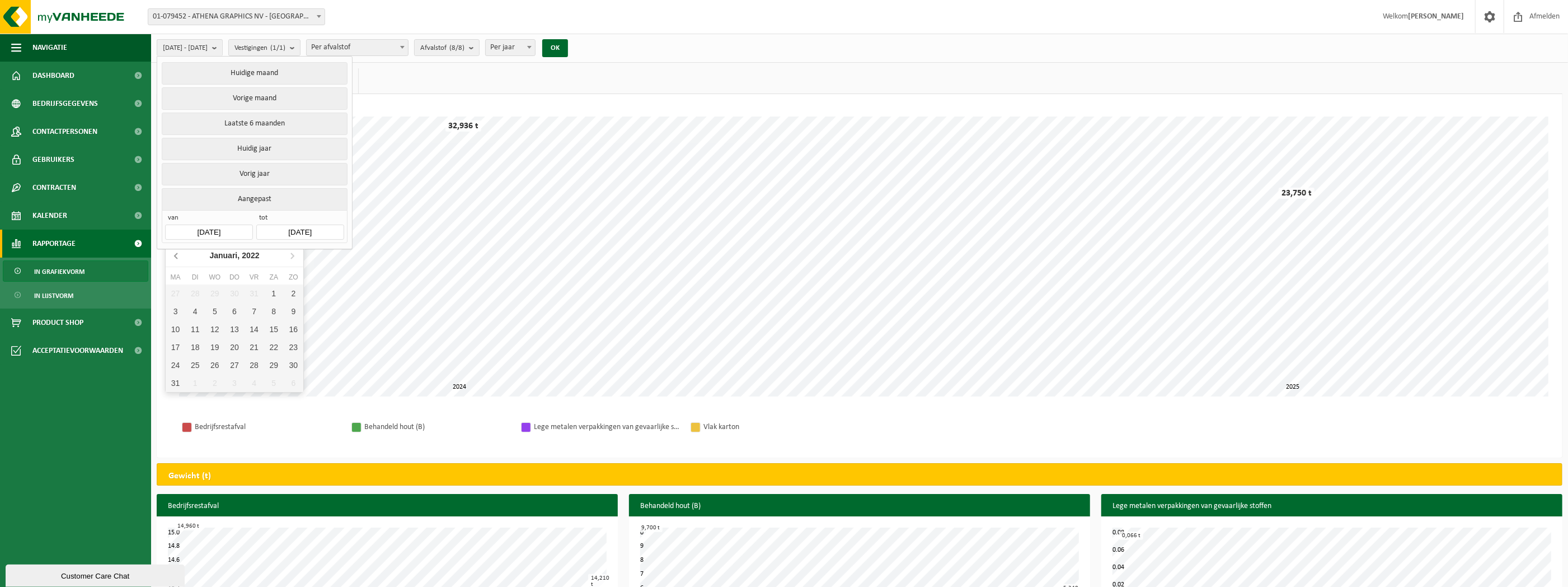
click at [175, 253] on icon at bounding box center [177, 255] width 18 height 18
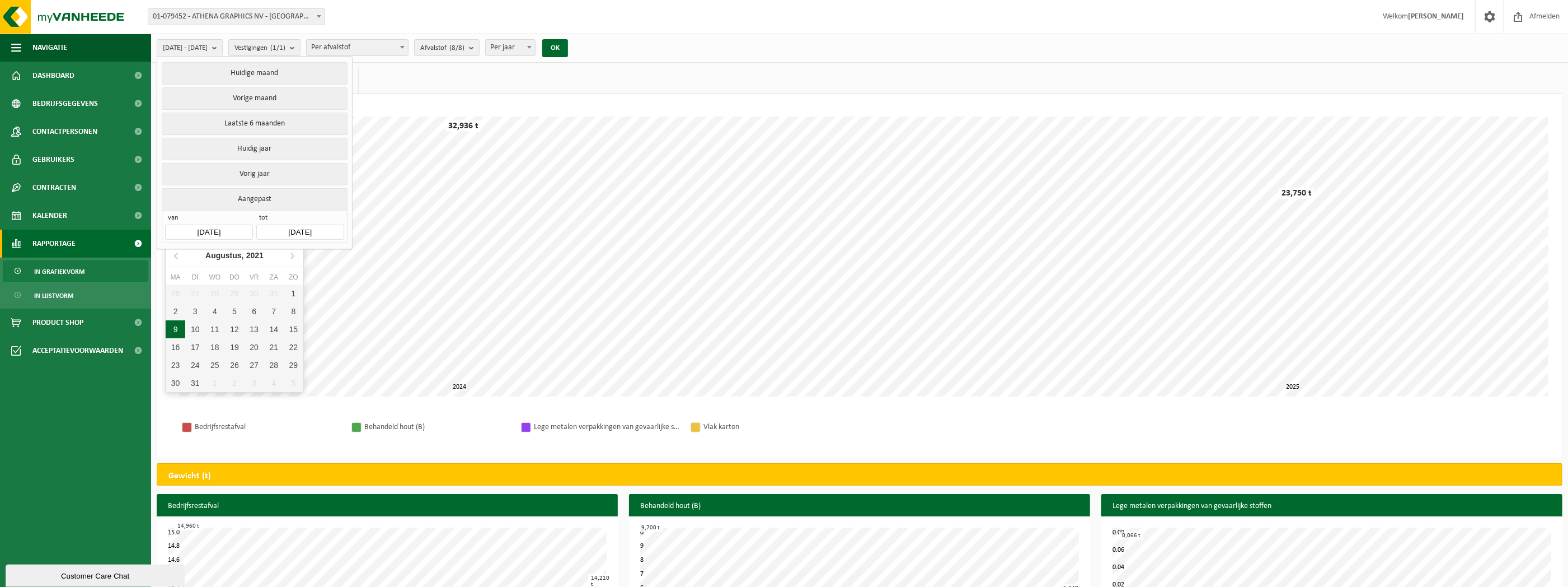
click at [176, 332] on div "9" at bounding box center [175, 329] width 19 height 18
type input "[DATE]"
click at [576, 43] on button "OK" at bounding box center [563, 48] width 25 height 18
